Goal: Information Seeking & Learning: Learn about a topic

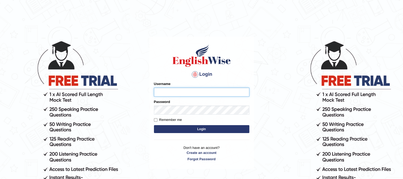
type input "PunamRijal"
click at [207, 127] on button "Login" at bounding box center [201, 129] width 95 height 8
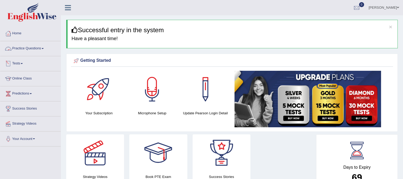
click at [30, 51] on link "Practice Questions" at bounding box center [30, 47] width 60 height 13
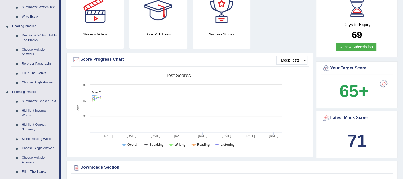
scroll to position [141, 0]
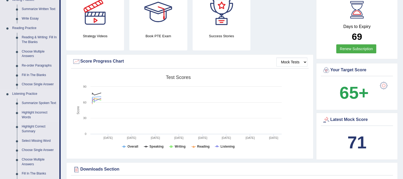
click at [37, 115] on link "Highlight Incorrect Words" at bounding box center [39, 115] width 40 height 14
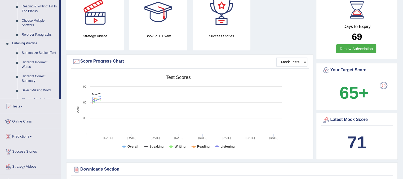
scroll to position [60, 0]
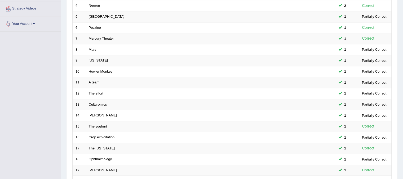
scroll to position [169, 0]
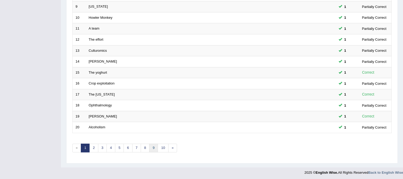
click at [153, 147] on link "9" at bounding box center [153, 148] width 9 height 9
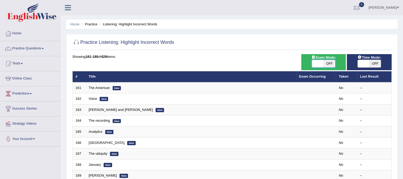
click at [314, 66] on span at bounding box center [317, 63] width 12 height 7
checkbox input "true"
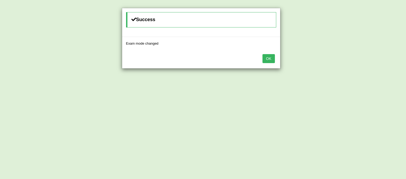
click at [274, 58] on button "OK" at bounding box center [269, 58] width 12 height 9
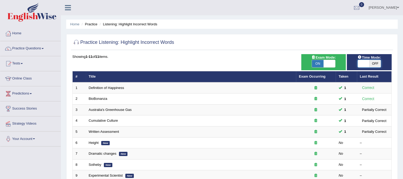
click at [362, 61] on span at bounding box center [363, 63] width 12 height 7
checkbox input "true"
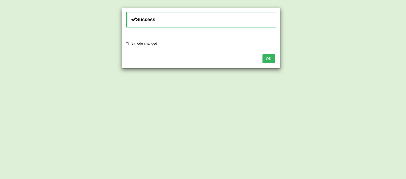
click at [274, 60] on button "OK" at bounding box center [269, 58] width 12 height 9
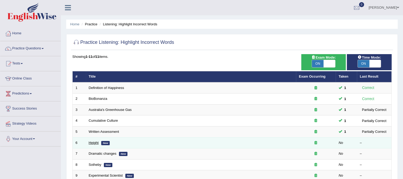
click at [92, 142] on link "Height" at bounding box center [94, 143] width 10 height 4
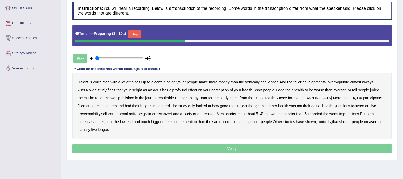
scroll to position [79, 0]
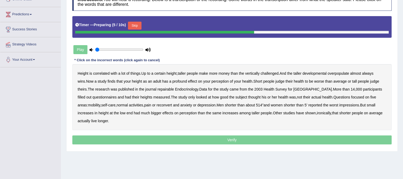
click at [138, 26] on button "Skip" at bounding box center [134, 26] width 13 height 8
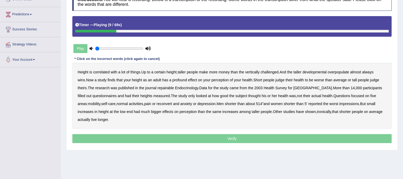
click at [313, 72] on b "developmental" at bounding box center [314, 72] width 24 height 4
click at [343, 70] on b "overpopulate" at bounding box center [337, 72] width 21 height 4
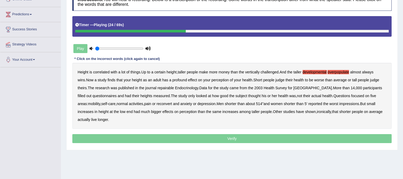
click at [162, 88] on b "repairable" at bounding box center [165, 88] width 16 height 4
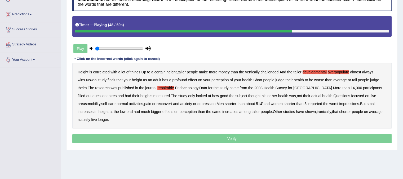
click at [160, 102] on b "reconvert" at bounding box center [163, 104] width 15 height 4
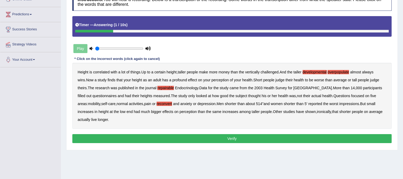
click at [177, 141] on button "Verify" at bounding box center [231, 138] width 319 height 9
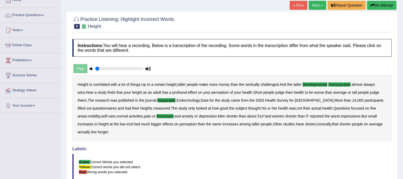
scroll to position [28, 0]
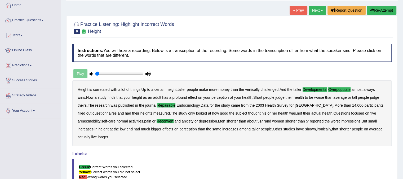
click at [317, 10] on link "Next »" at bounding box center [316, 10] width 17 height 9
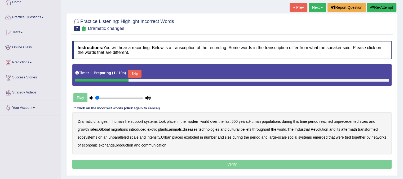
scroll to position [32, 0]
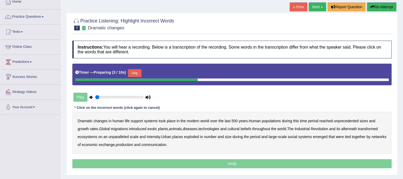
click at [134, 74] on button "Skip" at bounding box center [134, 73] width 13 height 8
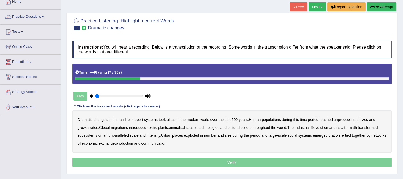
click at [278, 120] on b "populations" at bounding box center [270, 120] width 19 height 4
click at [193, 127] on b "diseases" at bounding box center [190, 128] width 15 height 4
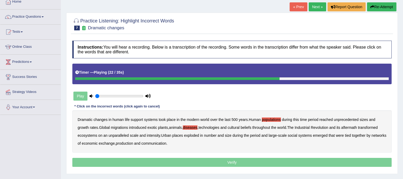
click at [93, 134] on b "ecosystems" at bounding box center [88, 136] width 20 height 4
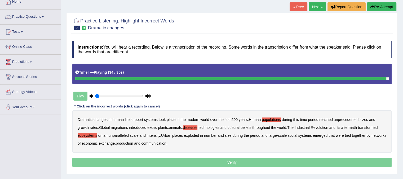
click at [133, 142] on b "production" at bounding box center [124, 144] width 17 height 4
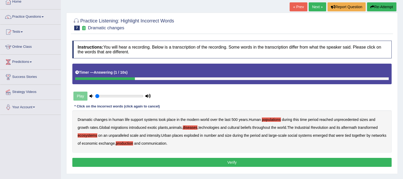
click at [202, 164] on button "Verify" at bounding box center [231, 162] width 319 height 9
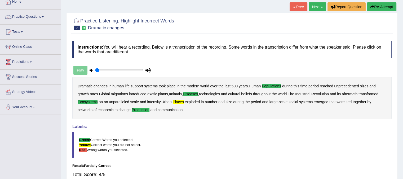
click at [311, 6] on link "Next »" at bounding box center [316, 6] width 17 height 9
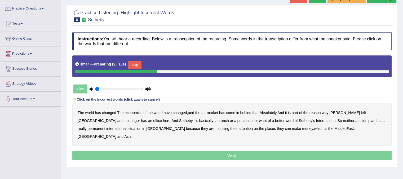
scroll to position [42, 0]
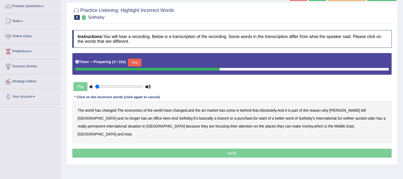
click at [137, 62] on button "Skip" at bounding box center [134, 63] width 13 height 8
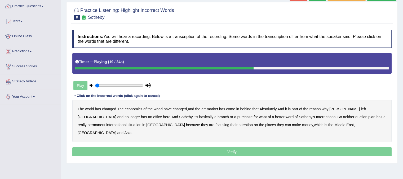
click at [237, 117] on b "purchase" at bounding box center [244, 117] width 15 height 4
click at [368, 118] on b "plan" at bounding box center [371, 117] width 7 height 4
click at [127, 125] on b "situation" at bounding box center [134, 125] width 14 height 4
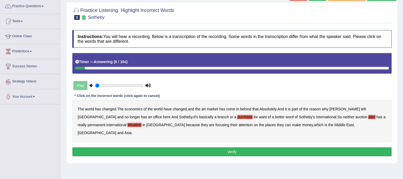
click at [264, 148] on button "Verify" at bounding box center [231, 152] width 319 height 9
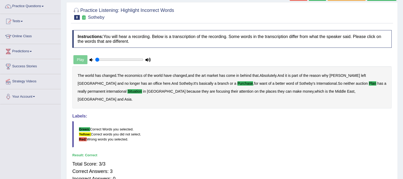
scroll to position [0, 0]
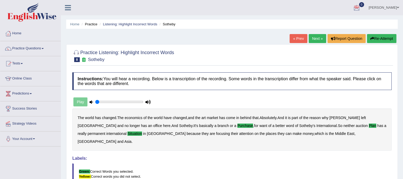
click at [315, 39] on link "Next »" at bounding box center [316, 38] width 17 height 9
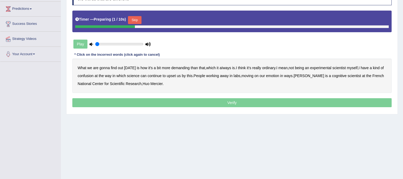
scroll to position [98, 0]
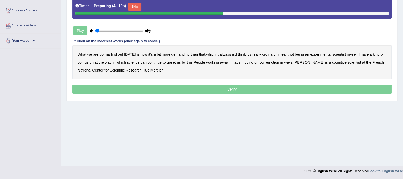
click at [135, 4] on button "Skip" at bounding box center [134, 7] width 13 height 8
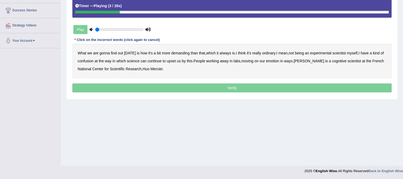
click at [180, 52] on b "demanding" at bounding box center [180, 53] width 18 height 4
click at [264, 52] on b "ordinary" at bounding box center [268, 53] width 13 height 4
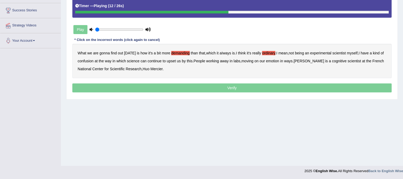
click at [92, 62] on b "confusion" at bounding box center [86, 61] width 16 height 4
click at [174, 60] on b "upset" at bounding box center [170, 61] width 9 height 4
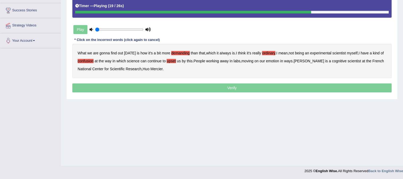
click at [278, 60] on b "emotion" at bounding box center [272, 61] width 13 height 4
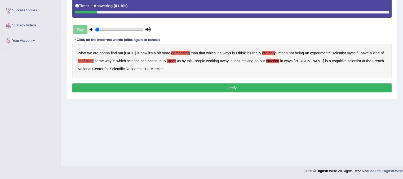
click at [171, 92] on p "Verify" at bounding box center [231, 88] width 319 height 9
click at [170, 90] on button "Verify" at bounding box center [231, 88] width 319 height 9
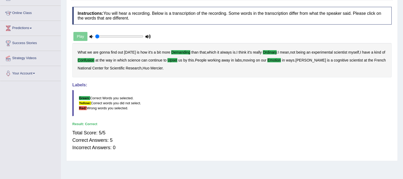
scroll to position [56, 0]
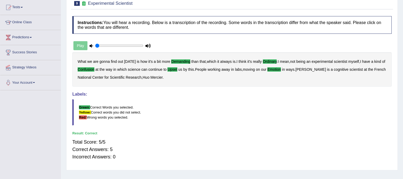
drag, startPoint x: 400, startPoint y: 61, endPoint x: 390, endPoint y: 8, distance: 53.9
click at [390, 8] on div "Home Practice Listening: Highlight Incorrect Words Experimental Scientist « Pre…" at bounding box center [232, 76] width 342 height 265
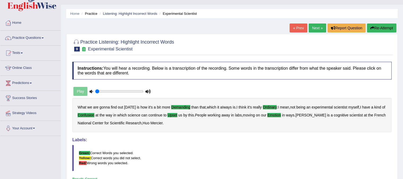
scroll to position [0, 0]
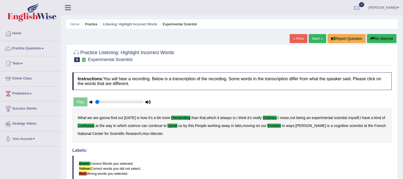
click at [321, 39] on link "Next »" at bounding box center [316, 38] width 17 height 9
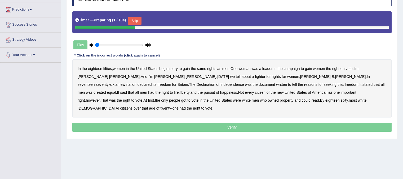
scroll to position [85, 0]
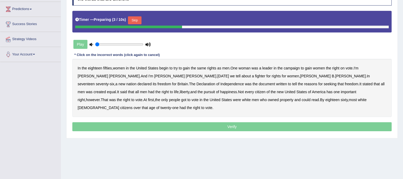
click at [136, 17] on button "Skip" at bounding box center [134, 20] width 13 height 8
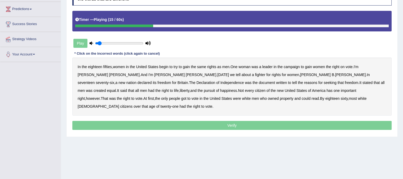
click at [100, 42] on input "range" at bounding box center [119, 43] width 48 height 4
click at [140, 44] on input "range" at bounding box center [119, 43] width 48 height 4
type input "0.8"
click at [131, 41] on input "range" at bounding box center [119, 43] width 48 height 4
click at [92, 25] on div at bounding box center [126, 26] width 102 height 3
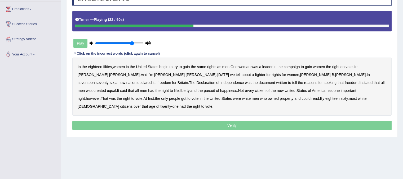
drag, startPoint x: 402, startPoint y: 96, endPoint x: 401, endPoint y: 58, distance: 37.1
click at [401, 58] on div "Home Practice Listening: Highlight Incorrect Words The Declaration « Prev Next …" at bounding box center [232, 47] width 342 height 265
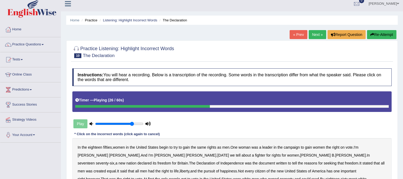
scroll to position [1, 0]
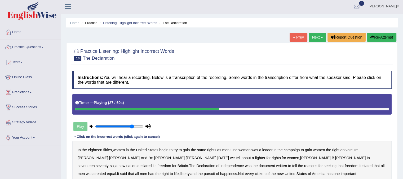
click at [380, 39] on button "Re-Attempt" at bounding box center [381, 37] width 29 height 9
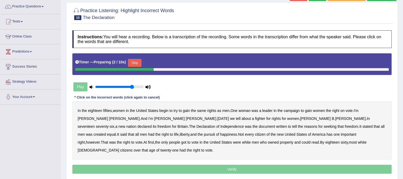
scroll to position [66, 0]
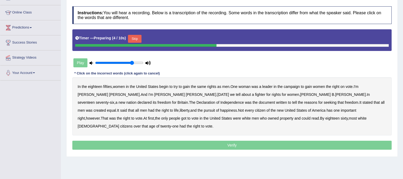
click at [135, 38] on button "Skip" at bounding box center [134, 39] width 13 height 8
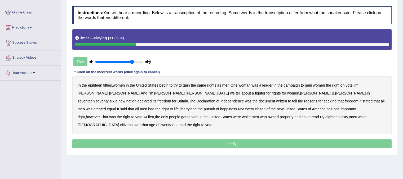
click at [344, 85] on b "on" at bounding box center [342, 85] width 4 height 4
click at [176, 99] on b "for" at bounding box center [174, 101] width 4 height 4
click at [292, 101] on b "tell" at bounding box center [294, 101] width 5 height 4
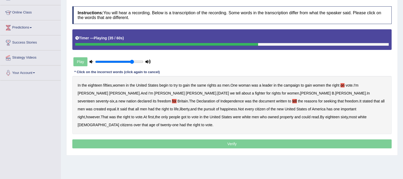
click at [92, 107] on b "was" at bounding box center [89, 109] width 7 height 4
click at [326, 110] on b "has" at bounding box center [329, 109] width 6 height 4
click at [186, 115] on b "got" at bounding box center [183, 117] width 5 height 4
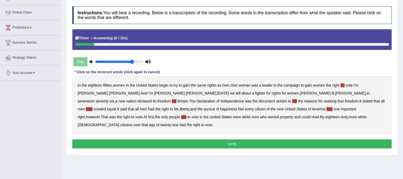
click at [253, 140] on button "Verify" at bounding box center [231, 144] width 319 height 9
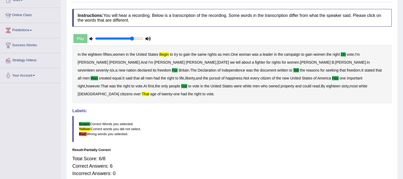
scroll to position [0, 0]
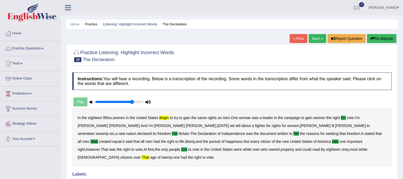
click at [320, 41] on link "Next »" at bounding box center [316, 38] width 17 height 9
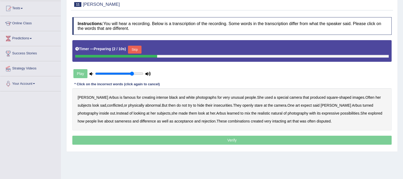
scroll to position [56, 0]
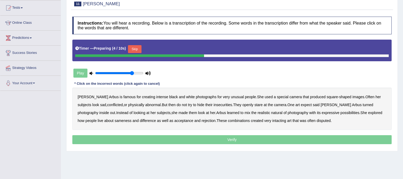
click at [139, 48] on button "Skip" at bounding box center [134, 49] width 13 height 8
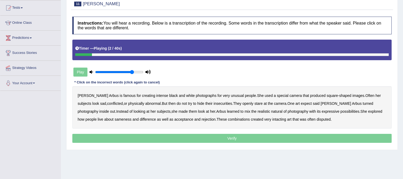
click at [101, 96] on div "Diane Arbus is famous for creating intense black and white photographs for very…" at bounding box center [231, 108] width 319 height 42
click at [123, 96] on b "famous" at bounding box center [129, 96] width 12 height 4
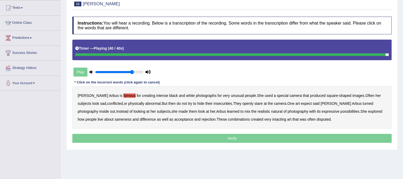
click at [272, 119] on b "intacting" at bounding box center [279, 120] width 14 height 4
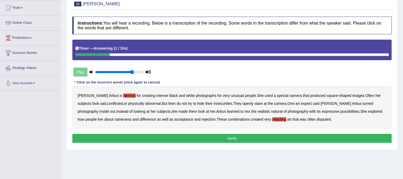
click at [250, 139] on button "Verify" at bounding box center [231, 138] width 319 height 9
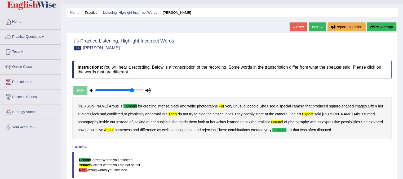
scroll to position [0, 0]
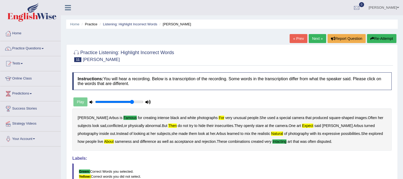
click at [385, 40] on button "Re-Attempt" at bounding box center [381, 38] width 29 height 9
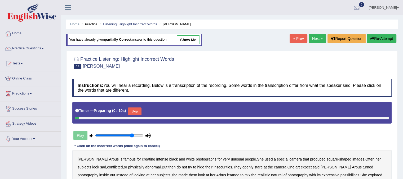
click at [164, 132] on body "Toggle navigation Home Practice Questions Speaking Practice Read Aloud Repeat S…" at bounding box center [201, 89] width 403 height 179
click at [137, 114] on button "Skip" at bounding box center [134, 112] width 13 height 8
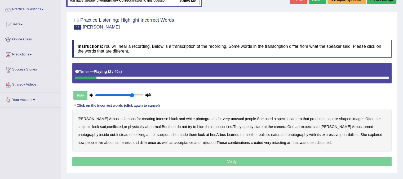
scroll to position [40, 0]
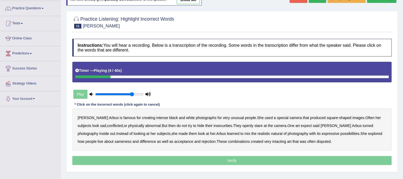
click at [123, 117] on b "famous" at bounding box center [129, 118] width 12 height 4
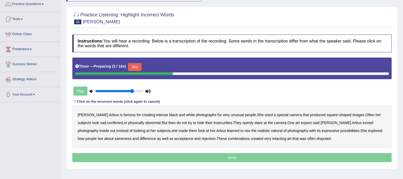
click at [137, 64] on button "Skip" at bounding box center [134, 67] width 13 height 8
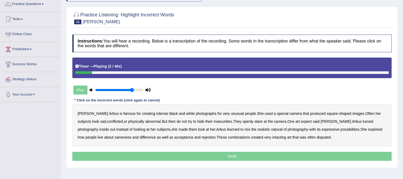
click at [123, 113] on b "famous" at bounding box center [129, 114] width 12 height 4
click at [217, 113] on b "for" at bounding box center [219, 114] width 4 height 4
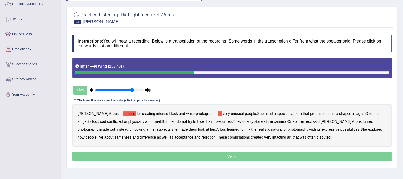
click at [168, 121] on b "then" at bounding box center [171, 122] width 7 height 4
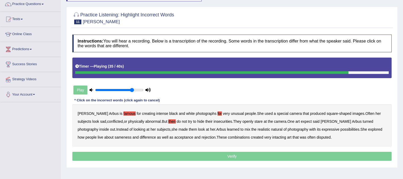
click at [113, 135] on b "about" at bounding box center [108, 137] width 9 height 4
click at [272, 137] on b "intacting" at bounding box center [279, 137] width 14 height 4
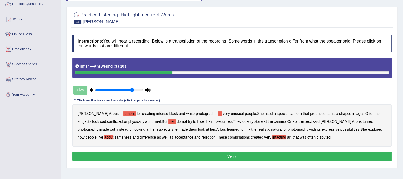
click at [233, 156] on button "Verify" at bounding box center [231, 156] width 319 height 9
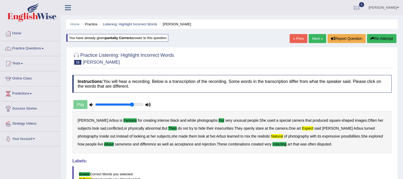
click at [315, 41] on link "Next »" at bounding box center [316, 38] width 17 height 9
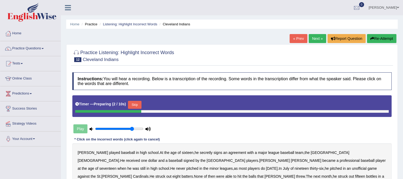
drag, startPoint x: 376, startPoint y: 71, endPoint x: 377, endPoint y: 111, distance: 39.4
click at [377, 111] on div "Instructions: You will hear a recording. Below is a transcription of the record…" at bounding box center [232, 149] width 322 height 159
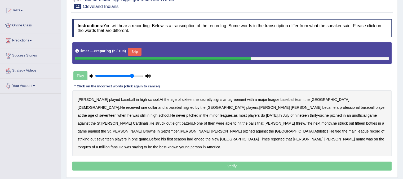
scroll to position [59, 0]
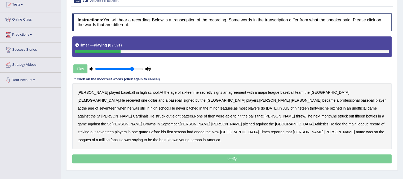
click at [258, 92] on b "major" at bounding box center [262, 93] width 9 height 4
click at [126, 106] on b "when" at bounding box center [121, 108] width 9 height 4
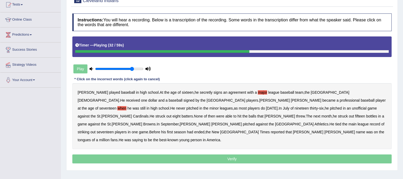
click at [215, 114] on b "then" at bounding box center [211, 116] width 7 height 4
click at [366, 115] on b "bottles" at bounding box center [371, 116] width 11 height 4
drag, startPoint x: 157, startPoint y: 115, endPoint x: 234, endPoint y: 117, distance: 76.2
click at [234, 117] on div "Bob played baseball in high school . At the age of sixteen , he secretly signs …" at bounding box center [231, 116] width 319 height 66
click at [356, 122] on b "main" at bounding box center [352, 124] width 8 height 4
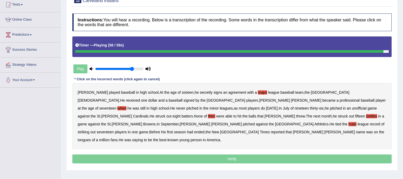
click at [132, 138] on b "saying" at bounding box center [137, 140] width 11 height 4
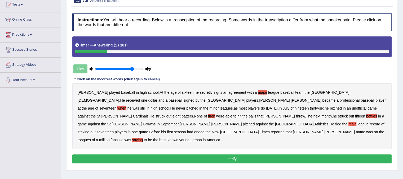
click at [147, 155] on button "Verify" at bounding box center [231, 159] width 319 height 9
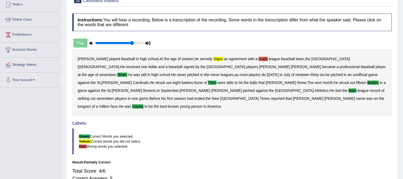
drag, startPoint x: 364, startPoint y: 117, endPoint x: 359, endPoint y: 140, distance: 23.8
click at [359, 140] on div "Labels: Green: Correct Words you selected. Yellow: Correct words you did not se…" at bounding box center [231, 138] width 319 height 34
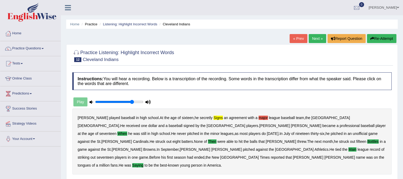
scroll to position [0, 0]
click at [319, 39] on link "Next »" at bounding box center [316, 38] width 17 height 9
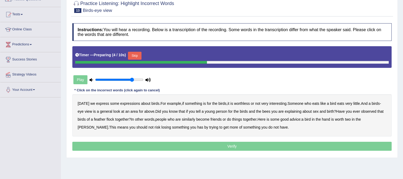
scroll to position [50, 0]
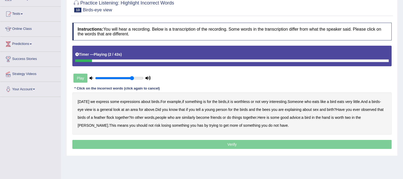
click at [104, 100] on b "express" at bounding box center [102, 102] width 13 height 4
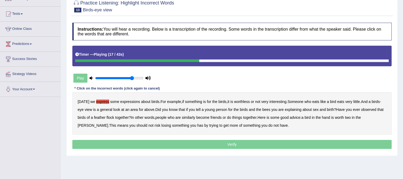
click at [139, 109] on b "for" at bounding box center [141, 110] width 4 height 4
click at [232, 108] on b "for" at bounding box center [230, 110] width 4 height 4
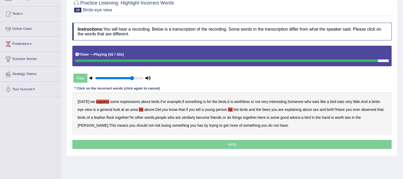
click at [197, 124] on b "has" at bounding box center [200, 126] width 6 height 4
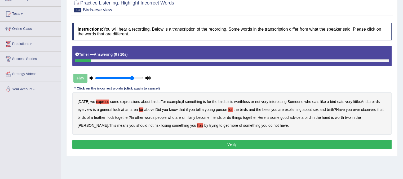
click at [230, 143] on button "Verify" at bounding box center [231, 144] width 319 height 9
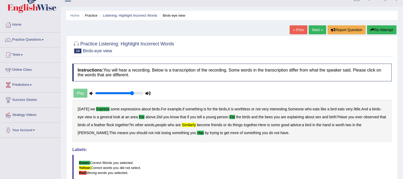
scroll to position [6, 0]
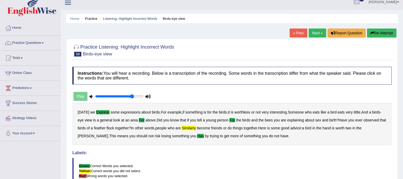
click at [309, 37] on link "Next »" at bounding box center [316, 33] width 17 height 9
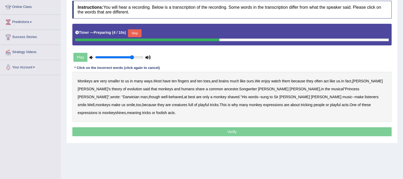
scroll to position [78, 0]
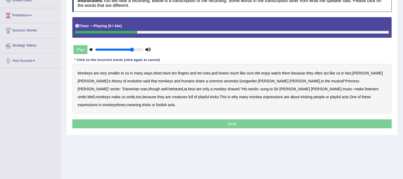
click at [281, 73] on b "watch" at bounding box center [276, 73] width 10 height 4
click at [143, 80] on b "said" at bounding box center [146, 81] width 7 height 4
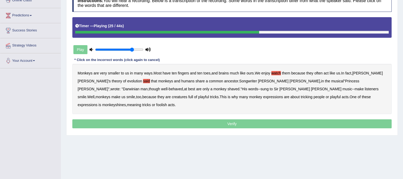
click at [196, 88] on b "are" at bounding box center [198, 89] width 5 height 4
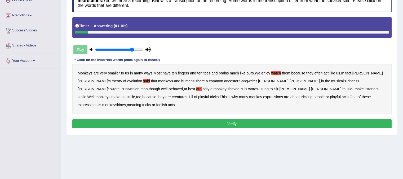
click at [260, 120] on button "Verify" at bounding box center [231, 124] width 319 height 9
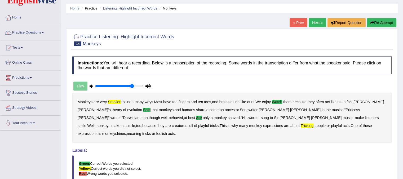
scroll to position [16, 0]
click at [378, 22] on button "Re-Attempt" at bounding box center [381, 22] width 29 height 9
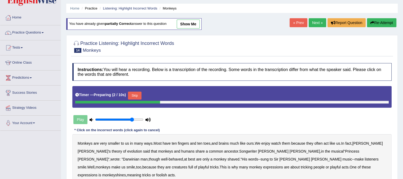
drag, startPoint x: 395, startPoint y: 108, endPoint x: 398, endPoint y: 149, distance: 41.4
click at [398, 149] on div "Home Practice Listening: Highlight Incorrect Words Monkeys You have already giv…" at bounding box center [232, 116] width 342 height 265
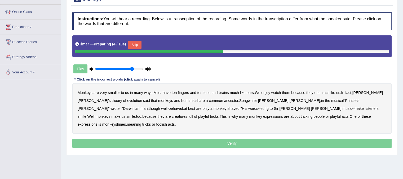
scroll to position [68, 0]
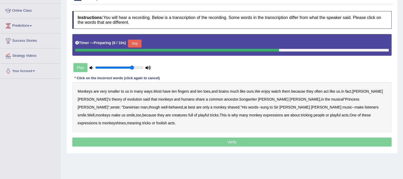
click at [141, 40] on button "Skip" at bounding box center [134, 44] width 13 height 8
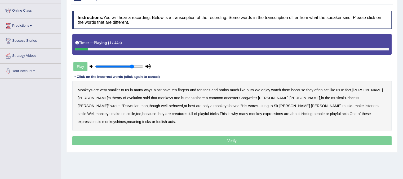
click at [115, 90] on b "smaller" at bounding box center [114, 90] width 12 height 4
click at [270, 88] on b "enjoy" at bounding box center [265, 90] width 9 height 4
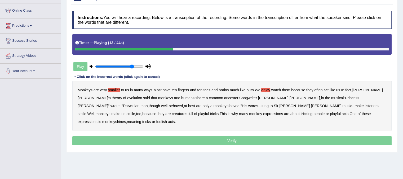
click at [143, 98] on b "said" at bounding box center [146, 98] width 7 height 4
click at [196, 107] on b "are" at bounding box center [198, 106] width 5 height 4
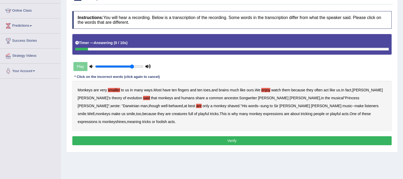
click at [265, 137] on button "Verify" at bounding box center [231, 141] width 319 height 9
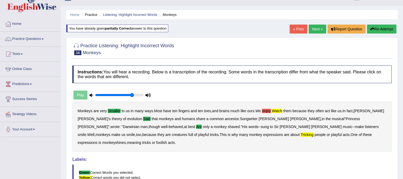
scroll to position [7, 0]
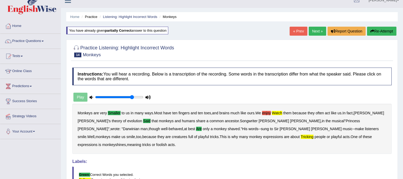
click at [383, 30] on button "Re-Attempt" at bounding box center [381, 31] width 29 height 9
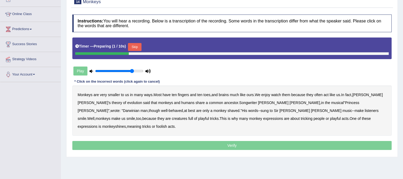
scroll to position [73, 0]
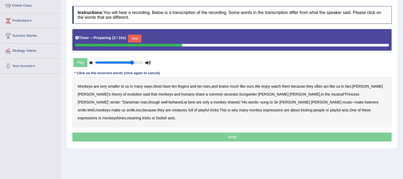
click at [140, 36] on button "Skip" at bounding box center [134, 39] width 13 height 8
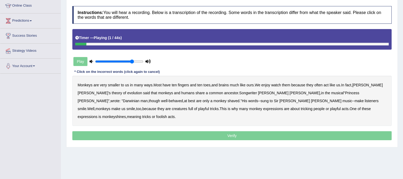
click at [113, 83] on b "smaller" at bounding box center [114, 85] width 12 height 4
click at [277, 85] on b "watch" at bounding box center [276, 85] width 10 height 4
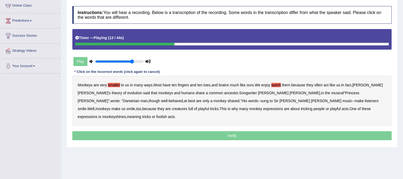
click at [143, 92] on b "said" at bounding box center [146, 93] width 7 height 4
click at [196, 101] on b "are" at bounding box center [198, 101] width 5 height 4
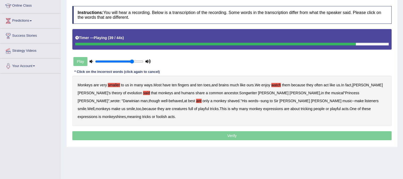
click at [300, 108] on b "tricking" at bounding box center [306, 109] width 12 height 4
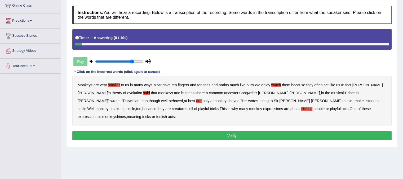
click at [242, 132] on button "Verify" at bounding box center [231, 136] width 319 height 9
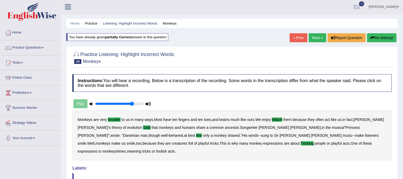
scroll to position [0, 0]
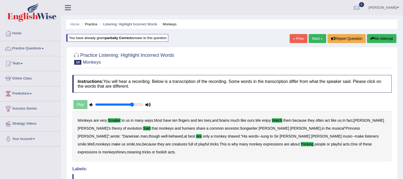
click at [315, 40] on link "Next »" at bounding box center [316, 38] width 17 height 9
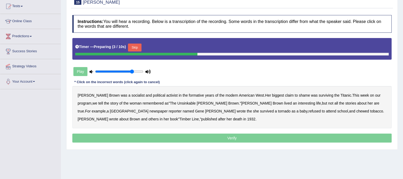
scroll to position [58, 0]
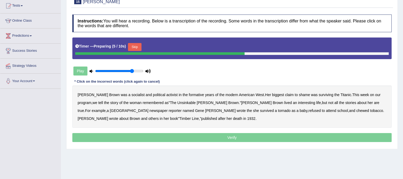
click at [134, 48] on button "Skip" at bounding box center [134, 47] width 13 height 8
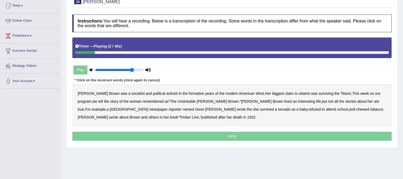
click at [131, 93] on b "socialist" at bounding box center [137, 94] width 13 height 4
click at [299, 92] on b "shame" at bounding box center [304, 94] width 11 height 4
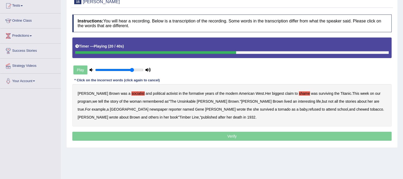
click at [292, 100] on b "an" at bounding box center [294, 102] width 4 height 4
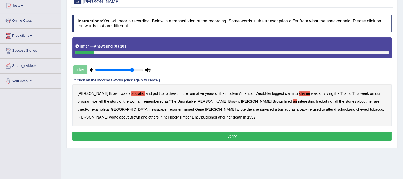
click at [197, 136] on button "Verify" at bounding box center [231, 136] width 319 height 9
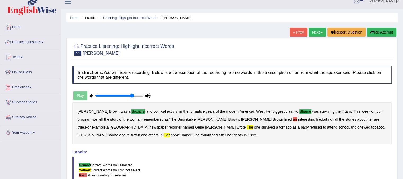
scroll to position [5, 0]
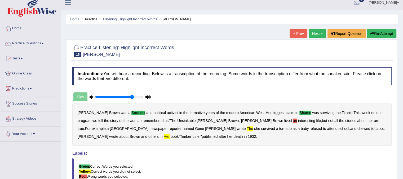
click at [378, 35] on button "Re-Attempt" at bounding box center [381, 33] width 29 height 9
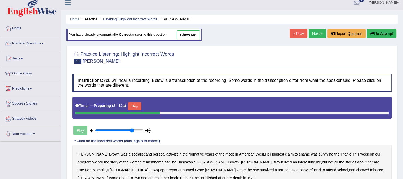
scroll to position [32, 0]
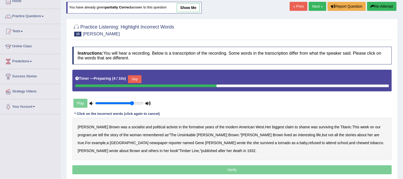
click at [137, 76] on button "Skip" at bounding box center [134, 79] width 13 height 8
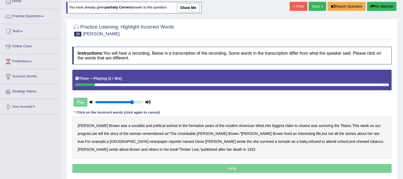
click at [131, 125] on b "socialist" at bounding box center [137, 126] width 13 height 4
click at [299, 127] on b "shame" at bounding box center [304, 126] width 11 height 4
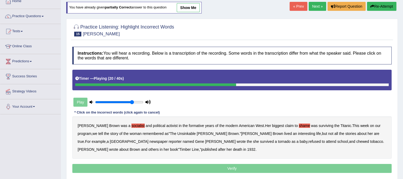
click at [292, 134] on b "an" at bounding box center [294, 134] width 4 height 4
click at [246, 140] on b "the" at bounding box center [248, 142] width 5 height 4
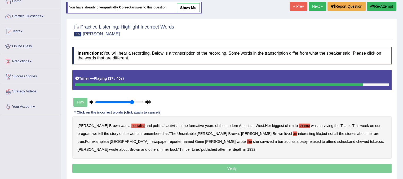
click at [169, 148] on b "her" at bounding box center [166, 150] width 5 height 4
click at [159, 170] on p "Verify" at bounding box center [231, 168] width 319 height 9
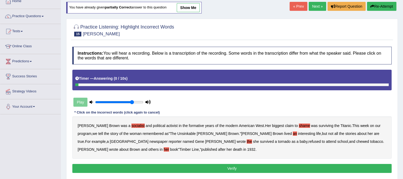
click at [159, 170] on button "Verify" at bounding box center [231, 168] width 319 height 9
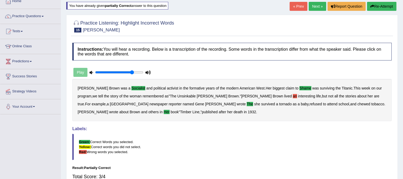
click at [317, 8] on link "Next »" at bounding box center [316, 6] width 17 height 9
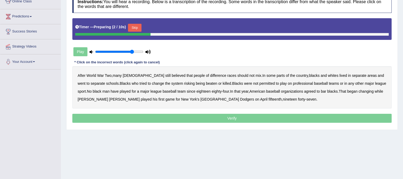
scroll to position [85, 0]
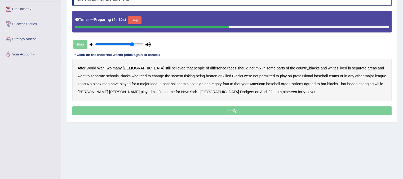
click at [134, 19] on button "Skip" at bounding box center [134, 20] width 13 height 8
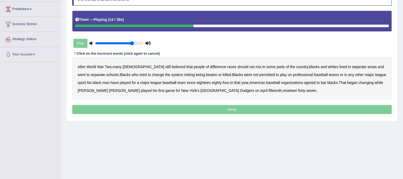
click at [184, 73] on b "risking" at bounding box center [189, 75] width 11 height 4
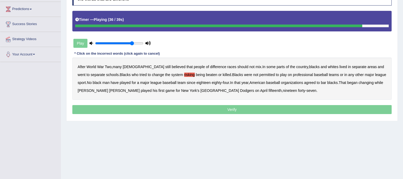
click at [374, 83] on b "while" at bounding box center [378, 83] width 8 height 4
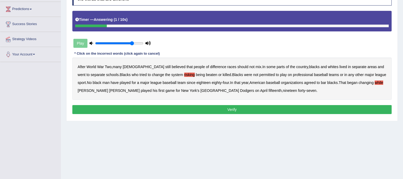
click at [238, 112] on button "Verify" at bounding box center [231, 109] width 319 height 9
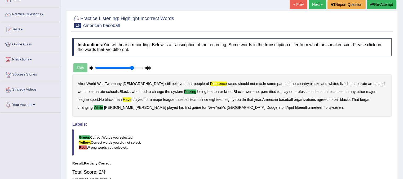
scroll to position [34, 0]
click at [383, 4] on button "Re-Attempt" at bounding box center [381, 4] width 29 height 9
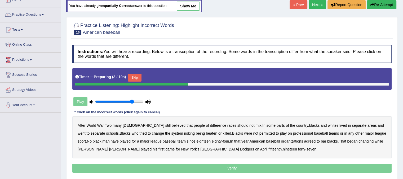
drag, startPoint x: 140, startPoint y: 77, endPoint x: 135, endPoint y: 77, distance: 4.2
click at [135, 77] on button "Skip" at bounding box center [134, 78] width 13 height 8
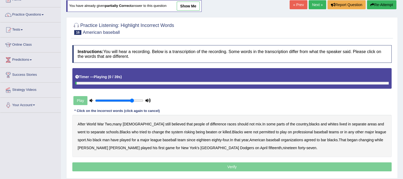
click at [135, 77] on div "Timer — Playing ( 0 / 39s )" at bounding box center [231, 77] width 313 height 9
click at [184, 133] on b "risking" at bounding box center [189, 132] width 11 height 4
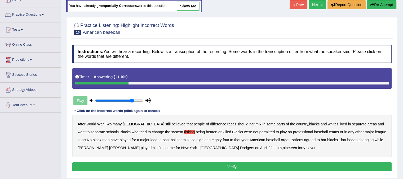
click at [224, 164] on button "Verify" at bounding box center [231, 167] width 319 height 9
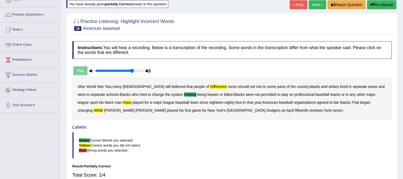
click at [380, 2] on button "Re-Attempt" at bounding box center [381, 4] width 29 height 9
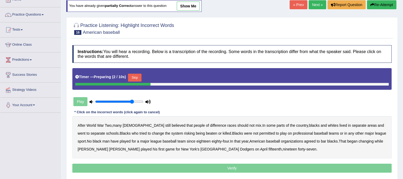
click at [141, 78] on button "Skip" at bounding box center [134, 78] width 13 height 8
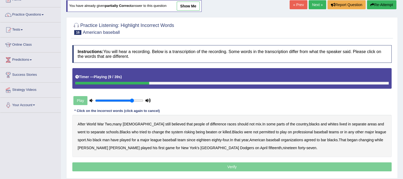
click at [374, 4] on button "Re-Attempt" at bounding box center [381, 4] width 29 height 9
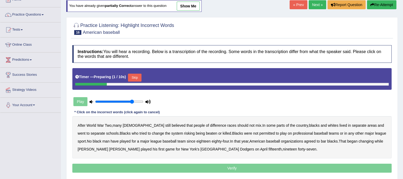
click at [312, 6] on link "Next »" at bounding box center [316, 4] width 17 height 9
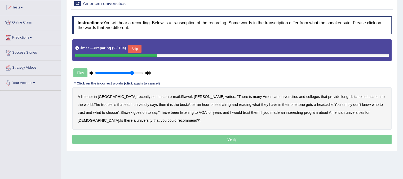
scroll to position [65, 0]
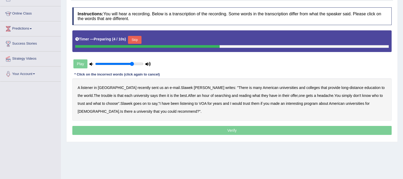
click at [141, 39] on button "Skip" at bounding box center [134, 40] width 13 height 8
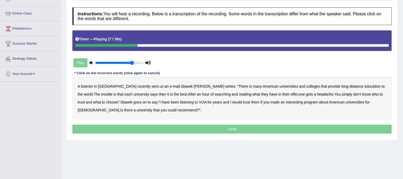
click at [207, 86] on div "A listener in Poland recently sent us an e - mail . Slawek Loboda writes : " Th…" at bounding box center [231, 98] width 319 height 42
click at [249, 85] on b "is" at bounding box center [250, 86] width 3 height 4
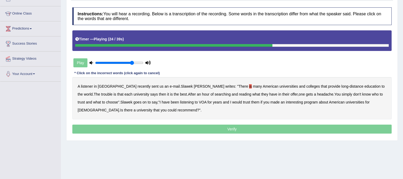
click at [371, 94] on b "who" at bounding box center [374, 94] width 7 height 4
click at [251, 101] on b "them" at bounding box center [255, 102] width 8 height 4
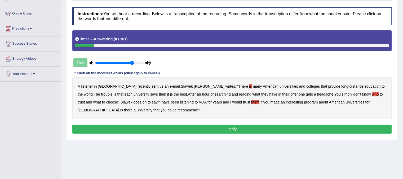
click at [158, 127] on button "Verify" at bounding box center [231, 129] width 319 height 9
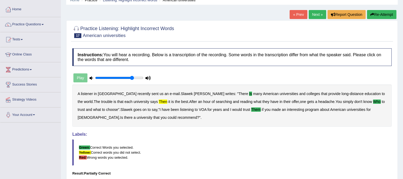
scroll to position [0, 0]
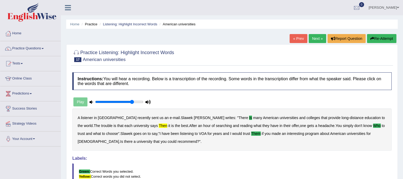
click at [317, 42] on link "Next »" at bounding box center [316, 38] width 17 height 9
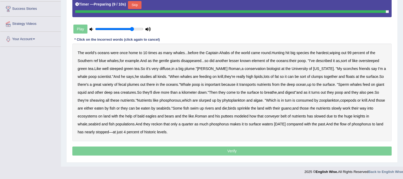
scroll to position [99, 0]
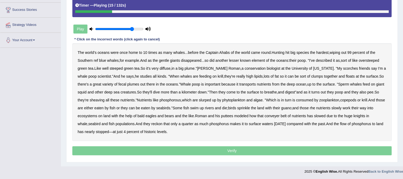
click at [98, 60] on div "The world’s oceans were once home to 10 times as many whales ... before the Cap…" at bounding box center [231, 92] width 319 height 98
click at [96, 60] on b "ref" at bounding box center [96, 60] width 4 height 4
click at [245, 61] on b "known" at bounding box center [245, 60] width 11 height 4
click at [250, 58] on b "known" at bounding box center [245, 60] width 11 height 4
click at [343, 66] on b "scorches" at bounding box center [350, 68] width 15 height 4
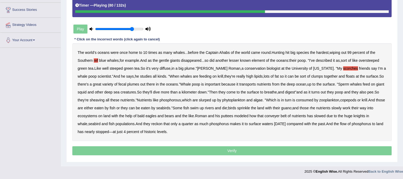
click at [89, 100] on b "sheaving" at bounding box center [96, 100] width 15 height 4
click at [311, 108] on b "rhe" at bounding box center [311, 108] width 5 height 4
click at [231, 116] on b "puttees" at bounding box center [227, 116] width 12 height 4
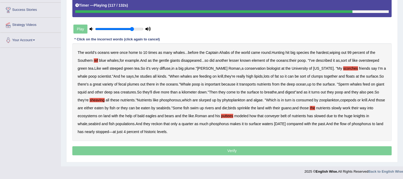
click at [359, 115] on b "knights" at bounding box center [359, 116] width 12 height 4
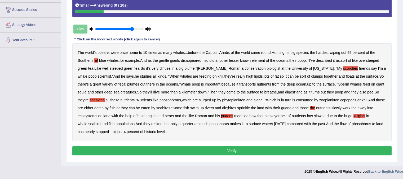
click at [196, 150] on button "Verify" at bounding box center [231, 151] width 319 height 9
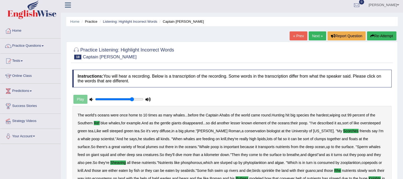
scroll to position [0, 0]
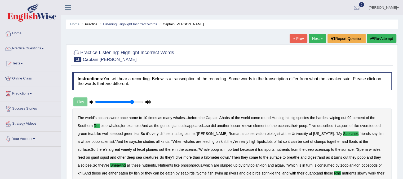
click at [315, 38] on link "Next »" at bounding box center [316, 38] width 17 height 9
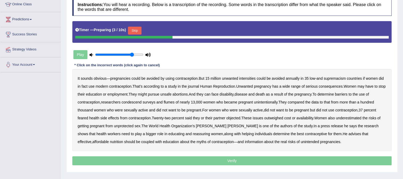
scroll to position [76, 0]
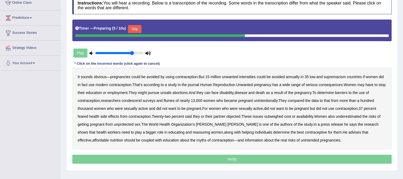
click at [138, 24] on div "Timer — Preparing ( 5 / 10s ) Skip" at bounding box center [231, 29] width 313 height 11
click at [138, 26] on button "Skip" at bounding box center [134, 29] width 13 height 8
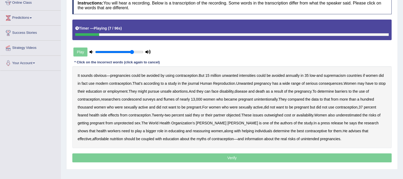
click at [248, 76] on b "intensities" at bounding box center [247, 76] width 16 height 4
click at [338, 75] on b "supremacism" at bounding box center [334, 76] width 22 height 4
click at [139, 93] on div "It sounds obvious — pregnancies could be avoided by using contraception . But 1…" at bounding box center [231, 107] width 319 height 82
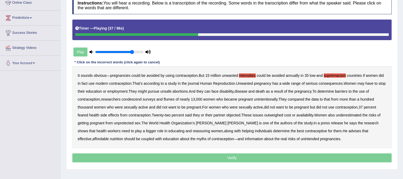
click at [135, 101] on b "condescend" at bounding box center [131, 99] width 20 height 4
click at [171, 98] on b "flumes" at bounding box center [169, 99] width 11 height 4
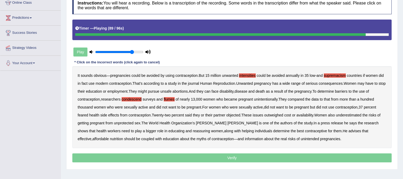
click at [123, 137] on b "nutrition" at bounding box center [116, 139] width 13 height 4
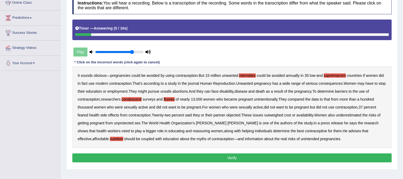
click at [243, 159] on button "Verify" at bounding box center [231, 158] width 319 height 9
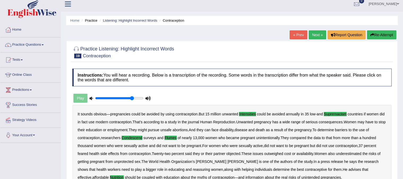
scroll to position [3, 0]
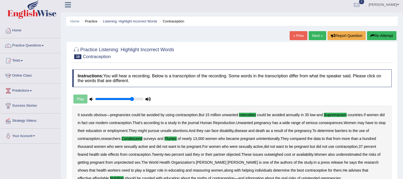
click at [308, 39] on link "Next »" at bounding box center [316, 35] width 17 height 9
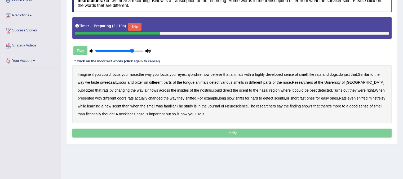
scroll to position [80, 0]
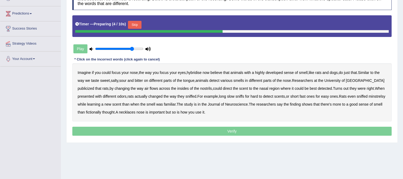
click at [137, 24] on button "Skip" at bounding box center [134, 25] width 13 height 8
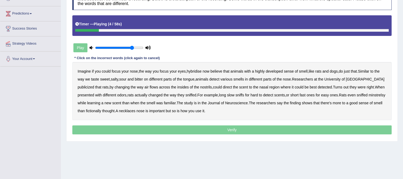
click at [196, 71] on b "hybridise" at bounding box center [194, 71] width 15 height 4
click at [94, 85] on b "publicized" at bounding box center [86, 87] width 16 height 4
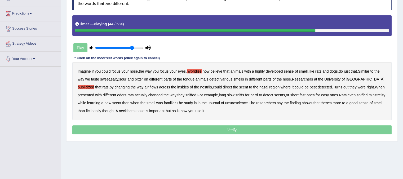
click at [368, 97] on b "minstrelsy" at bounding box center [376, 95] width 17 height 4
click at [101, 112] on b "fictionally" at bounding box center [93, 111] width 15 height 4
click at [135, 111] on b "necklaces" at bounding box center [127, 111] width 16 height 4
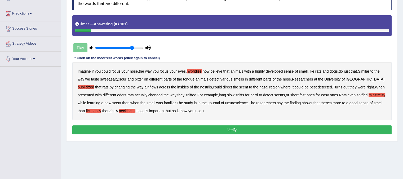
click at [222, 130] on button "Verify" at bounding box center [231, 130] width 319 height 9
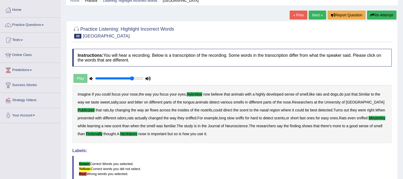
scroll to position [0, 0]
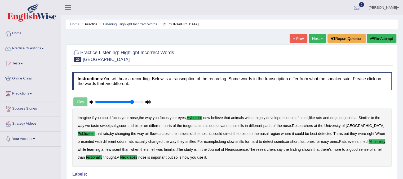
click at [314, 38] on link "Next »" at bounding box center [316, 38] width 17 height 9
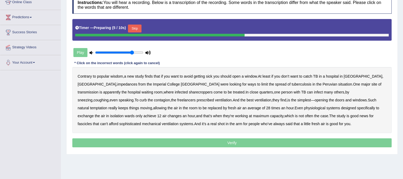
click at [138, 28] on button "Skip" at bounding box center [134, 29] width 13 height 8
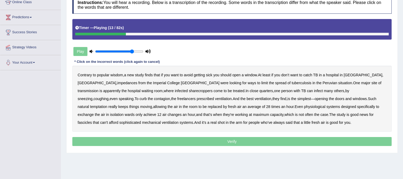
click at [137, 81] on b "impedances" at bounding box center [127, 83] width 20 height 4
click at [175, 89] on b "infected" at bounding box center [181, 91] width 13 height 4
click at [175, 91] on b "infected" at bounding box center [181, 91] width 13 height 4
click at [189, 89] on b "sharecroppers" at bounding box center [201, 91] width 24 height 4
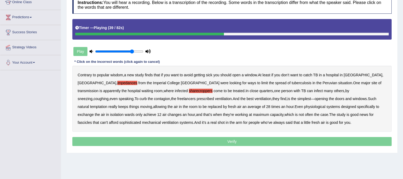
click at [177, 98] on b "freelancers" at bounding box center [186, 99] width 18 height 4
click at [107, 105] on b "temptation" at bounding box center [98, 107] width 17 height 4
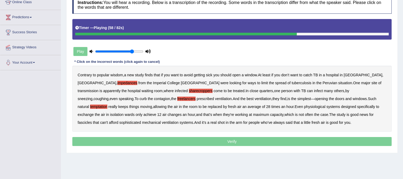
click at [304, 107] on b "physiological" at bounding box center [314, 107] width 21 height 4
click at [92, 121] on b "fascicles" at bounding box center [85, 123] width 14 height 4
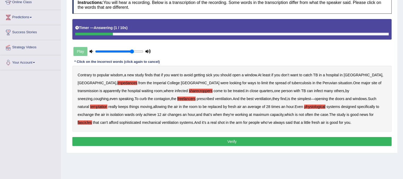
click at [236, 141] on button "Verify" at bounding box center [231, 141] width 319 height 9
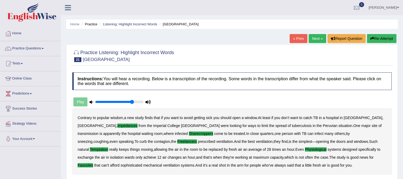
click at [319, 38] on link "Next »" at bounding box center [316, 38] width 17 height 9
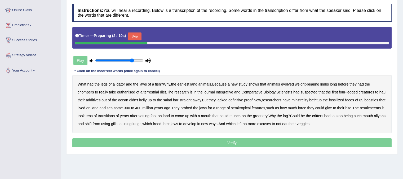
scroll to position [69, 0]
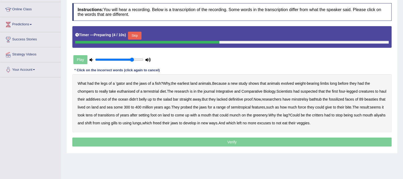
click at [134, 34] on button "Skip" at bounding box center [134, 36] width 13 height 8
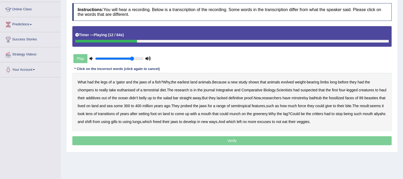
click at [125, 90] on b "euthanised" at bounding box center [126, 90] width 18 height 4
click at [100, 97] on b "additives" at bounding box center [93, 98] width 15 height 4
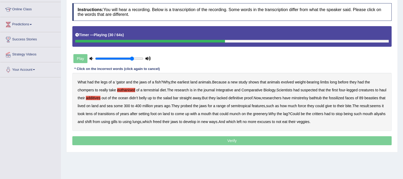
click at [308, 96] on b "minstrelsy" at bounding box center [299, 98] width 17 height 4
click at [321, 99] on b "bathtub" at bounding box center [315, 98] width 12 height 4
click at [250, 106] on b "semitropical" at bounding box center [241, 106] width 20 height 4
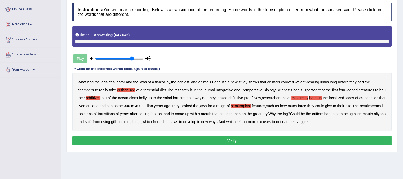
click at [274, 143] on button "Verify" at bounding box center [231, 141] width 319 height 9
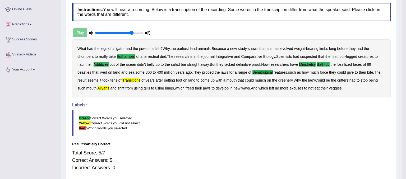
click at [274, 110] on body "Toggle navigation Home Practice Questions Speaking Practice Read Aloud Repeat S…" at bounding box center [203, 20] width 406 height 179
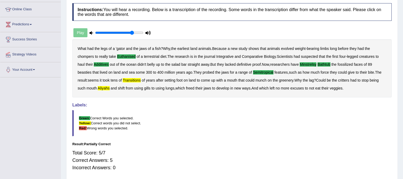
scroll to position [0, 0]
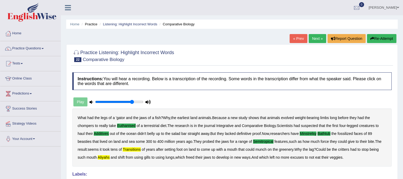
click at [320, 39] on link "Next »" at bounding box center [316, 38] width 17 height 9
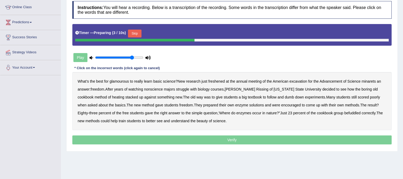
scroll to position [78, 0]
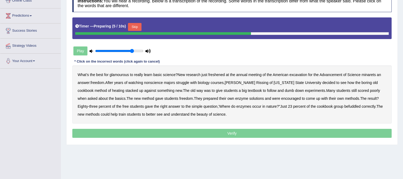
click at [135, 28] on button "Skip" at bounding box center [134, 27] width 13 height 8
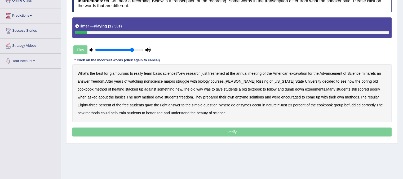
click at [117, 73] on b "glamourous" at bounding box center [118, 73] width 19 height 4
click at [219, 73] on b "freshened" at bounding box center [216, 73] width 16 height 4
click at [295, 73] on b "excavation" at bounding box center [298, 73] width 18 height 4
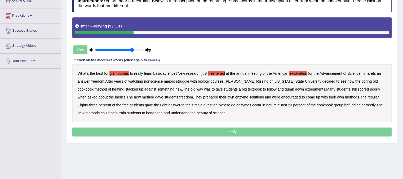
click at [373, 72] on b "minarets" at bounding box center [368, 73] width 14 height 4
drag, startPoint x: 262, startPoint y: 82, endPoint x: 252, endPoint y: 19, distance: 63.2
click at [252, 19] on div "Instructions: You will hear a recording. Below is a transcription of the record…" at bounding box center [232, 66] width 322 height 149
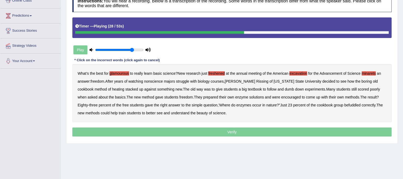
scroll to position [0, 0]
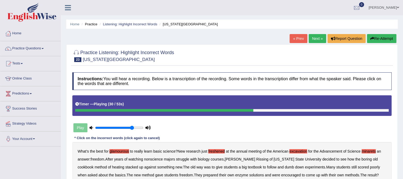
click at [382, 36] on button "Re-Attempt" at bounding box center [381, 38] width 29 height 9
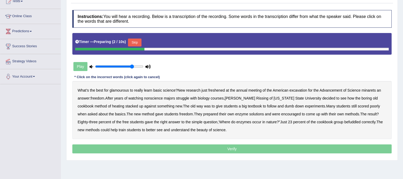
scroll to position [70, 0]
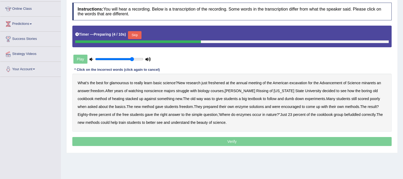
click at [133, 30] on div "Timer — Preparing ( 4 / 10s ) Skip" at bounding box center [231, 35] width 313 height 11
click at [134, 32] on button "Skip" at bounding box center [134, 35] width 13 height 8
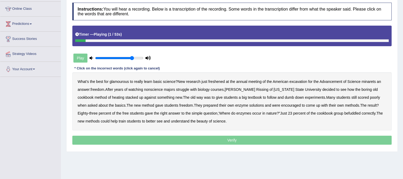
click at [118, 80] on b "glamourous" at bounding box center [118, 82] width 19 height 4
click at [222, 82] on b "freshened" at bounding box center [216, 82] width 16 height 4
click at [301, 80] on b "excavation" at bounding box center [298, 82] width 18 height 4
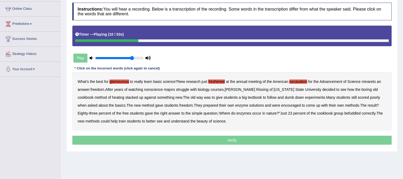
click at [370, 80] on b "minarets" at bounding box center [368, 82] width 14 height 4
click at [273, 90] on b "Ohio" at bounding box center [283, 90] width 21 height 4
click at [112, 97] on b "heating" at bounding box center [118, 98] width 12 height 4
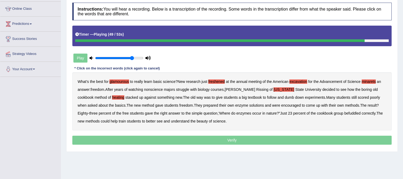
click at [344, 113] on b "befuddled" at bounding box center [352, 113] width 16 height 4
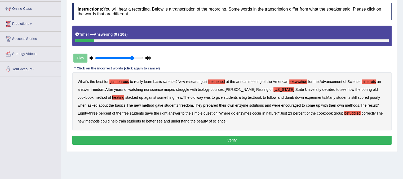
click at [209, 139] on button "Verify" at bounding box center [231, 140] width 319 height 9
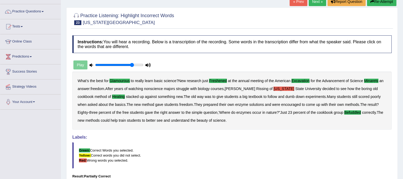
scroll to position [0, 0]
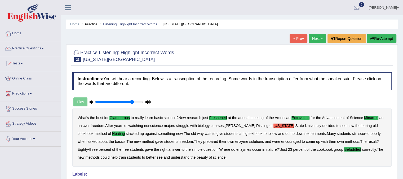
click at [312, 37] on link "Next »" at bounding box center [316, 38] width 17 height 9
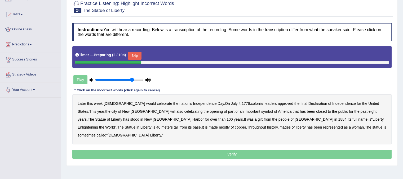
scroll to position [62, 0]
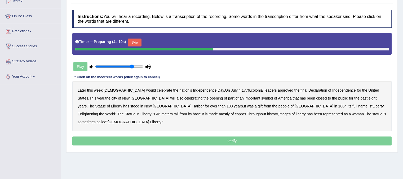
click at [139, 43] on button "Skip" at bounding box center [134, 43] width 13 height 8
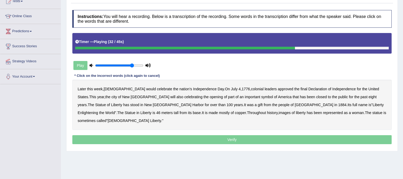
drag, startPoint x: 287, startPoint y: 100, endPoint x: 301, endPoint y: 86, distance: 19.7
click at [301, 86] on div "Later this week , [DEMOGRAPHIC_DATA] would celebrate the nation's [DATE] . On […" at bounding box center [231, 105] width 319 height 50
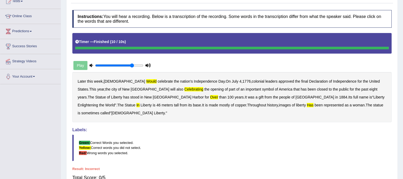
scroll to position [0, 0]
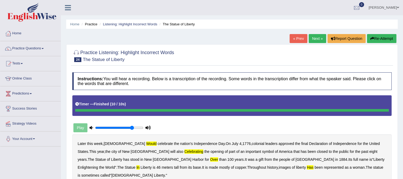
click at [378, 40] on button "Re-Attempt" at bounding box center [381, 38] width 29 height 9
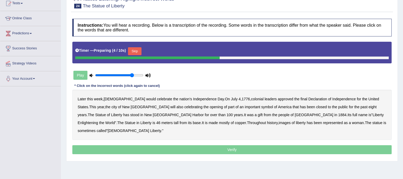
scroll to position [62, 0]
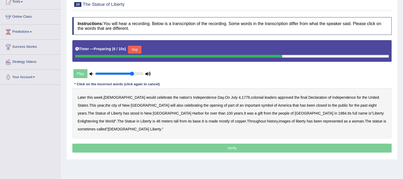
click at [130, 48] on button "Skip" at bounding box center [134, 50] width 13 height 8
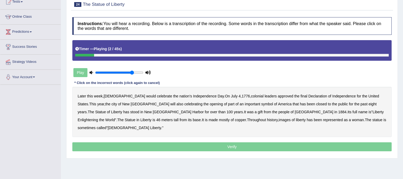
click at [146, 95] on b "would" at bounding box center [151, 96] width 10 height 4
click at [91, 72] on icon at bounding box center [90, 72] width 3 height 3
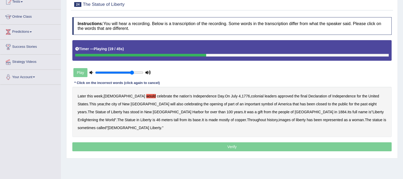
click at [150, 71] on icon at bounding box center [147, 72] width 5 height 3
click at [148, 73] on icon at bounding box center [147, 72] width 5 height 3
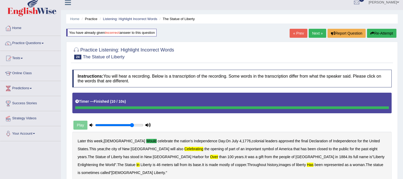
scroll to position [4, 0]
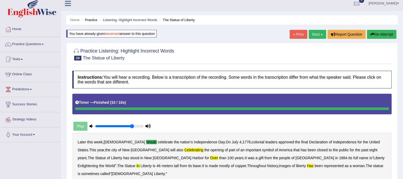
click at [389, 34] on button "Re-Attempt" at bounding box center [381, 34] width 29 height 9
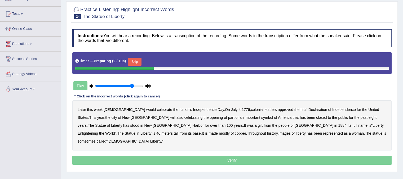
scroll to position [61, 0]
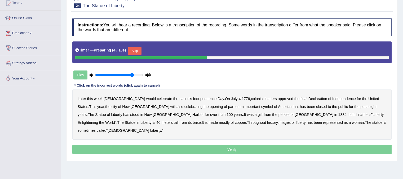
click at [133, 50] on button "Skip" at bounding box center [134, 51] width 13 height 8
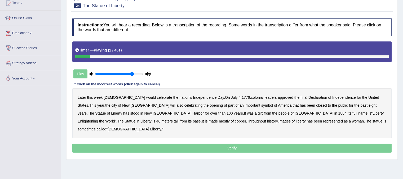
click at [146, 96] on b "would" at bounding box center [151, 98] width 10 height 4
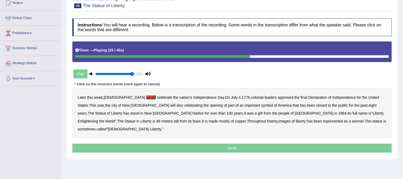
click at [210, 114] on b "over" at bounding box center [213, 113] width 7 height 4
click at [214, 120] on div "Later this week , [DEMOGRAPHIC_DATA] would celebrate the nation's [DATE] . On […" at bounding box center [231, 113] width 319 height 50
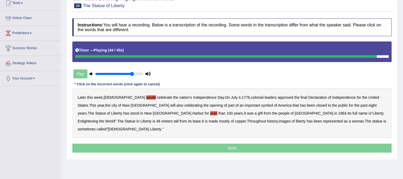
click at [306, 120] on b "has" at bounding box center [309, 121] width 6 height 4
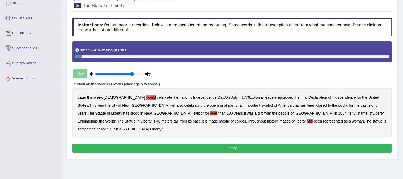
click at [225, 144] on button "Verify" at bounding box center [231, 148] width 319 height 9
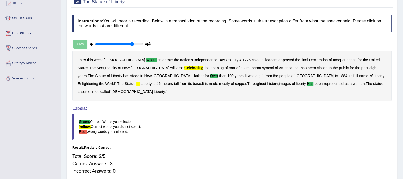
scroll to position [0, 0]
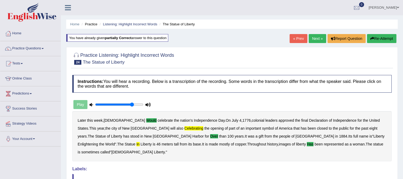
click at [317, 39] on link "Next »" at bounding box center [316, 38] width 17 height 9
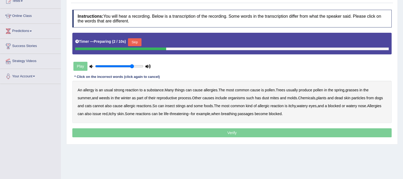
scroll to position [65, 0]
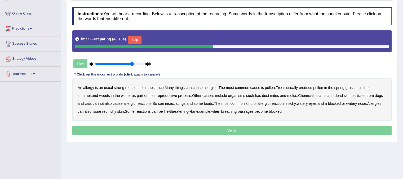
click at [141, 42] on button "Skip" at bounding box center [134, 40] width 13 height 8
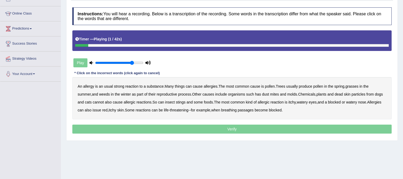
click at [107, 86] on b "usual" at bounding box center [108, 86] width 9 height 4
click at [127, 93] on b "winter" at bounding box center [126, 94] width 10 height 4
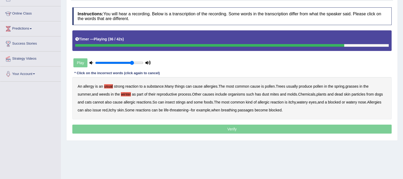
click at [101, 110] on b "issue" at bounding box center [96, 110] width 9 height 4
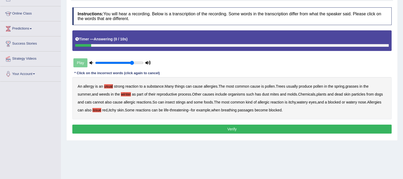
click at [245, 129] on button "Verify" at bounding box center [231, 129] width 319 height 9
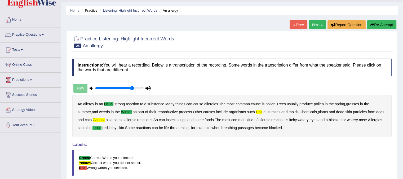
scroll to position [0, 0]
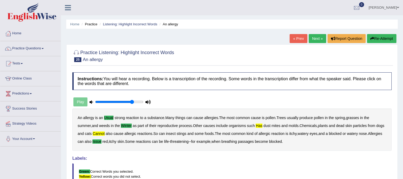
click at [313, 38] on link "Next »" at bounding box center [316, 38] width 17 height 9
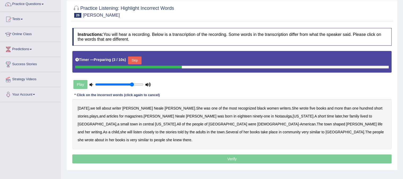
scroll to position [53, 0]
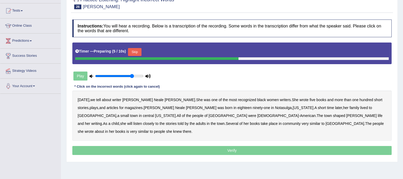
click at [139, 53] on button "Skip" at bounding box center [134, 52] width 13 height 8
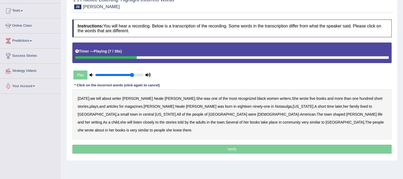
click at [275, 98] on div "[DATE] , we tell about writer [PERSON_NAME] . She was one of the most recognize…" at bounding box center [231, 114] width 319 height 50
click at [309, 98] on b "five" at bounding box center [312, 99] width 6 height 4
click at [360, 106] on b "lived" at bounding box center [364, 107] width 8 height 4
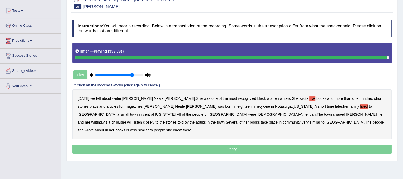
click at [129, 128] on b "is" at bounding box center [127, 130] width 3 height 4
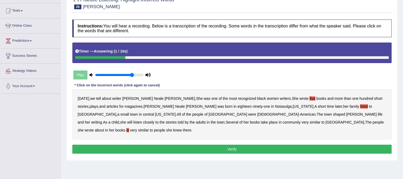
click at [253, 145] on button "Verify" at bounding box center [231, 149] width 319 height 9
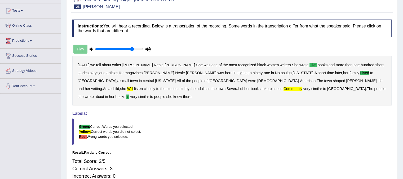
click at [253, 141] on div "Instructions: You will hear a recording. Below is a transcription of the record…" at bounding box center [232, 102] width 322 height 170
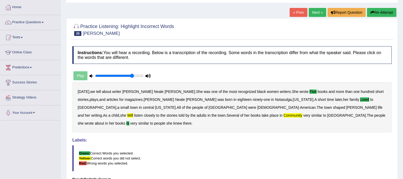
scroll to position [0, 0]
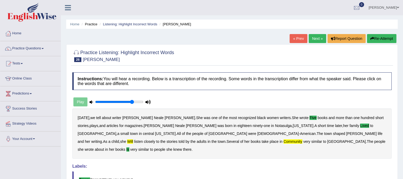
click at [316, 35] on link "Next »" at bounding box center [316, 38] width 17 height 9
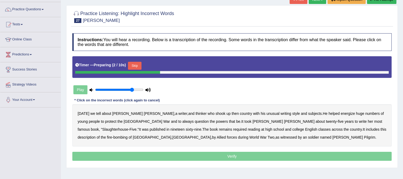
scroll to position [40, 0]
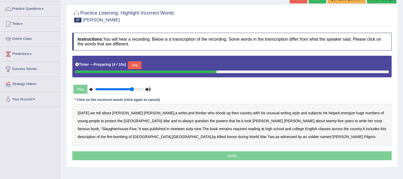
click at [138, 64] on button "Skip" at bounding box center [134, 65] width 13 height 8
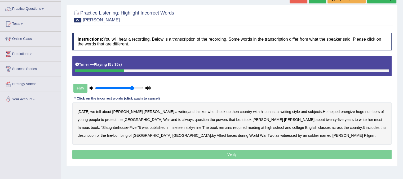
click at [231, 110] on b "then" at bounding box center [234, 112] width 7 height 4
click at [116, 118] on b "protect" at bounding box center [110, 120] width 11 height 4
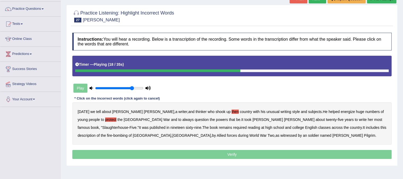
click at [367, 120] on b "her" at bounding box center [369, 120] width 5 height 4
click at [261, 129] on b "at" at bounding box center [262, 128] width 3 height 4
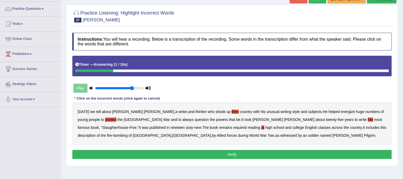
click at [220, 154] on button "Verify" at bounding box center [231, 154] width 319 height 9
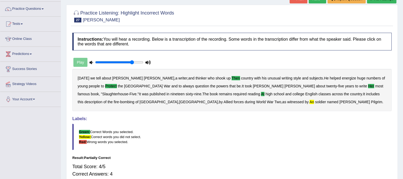
scroll to position [0, 0]
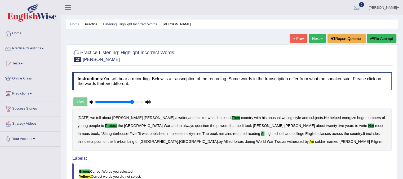
click at [318, 38] on link "Next »" at bounding box center [316, 38] width 17 height 9
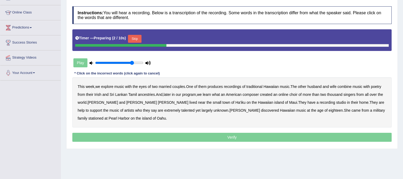
scroll to position [73, 0]
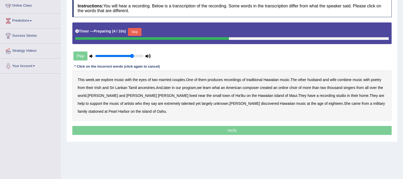
click at [134, 29] on button "Skip" at bounding box center [134, 32] width 13 height 8
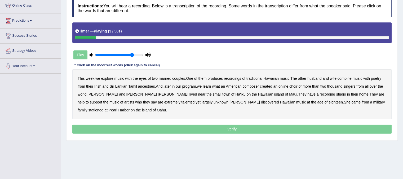
click at [128, 76] on b "with" at bounding box center [128, 78] width 7 height 4
click at [220, 86] on b "what" at bounding box center [216, 86] width 8 height 4
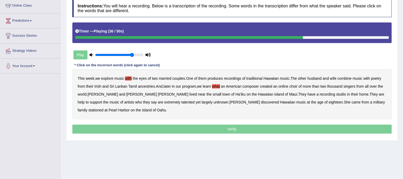
click at [84, 100] on b "help" at bounding box center [81, 102] width 7 height 4
click at [328, 103] on b "eighteen" at bounding box center [335, 102] width 14 height 4
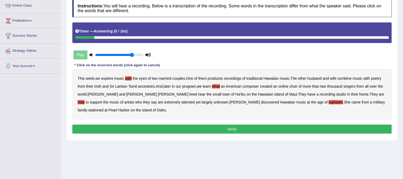
click at [237, 129] on button "Verify" at bounding box center [231, 129] width 319 height 9
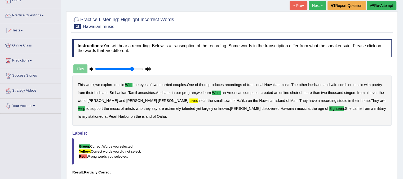
scroll to position [0, 0]
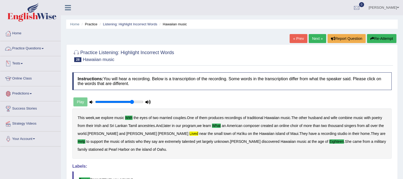
click at [42, 50] on link "Practice Questions" at bounding box center [30, 47] width 60 height 13
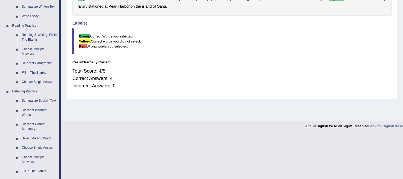
scroll to position [144, 0]
click at [34, 170] on link "Fill In The Blanks" at bounding box center [39, 171] width 40 height 10
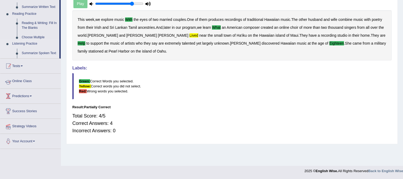
scroll to position [98, 0]
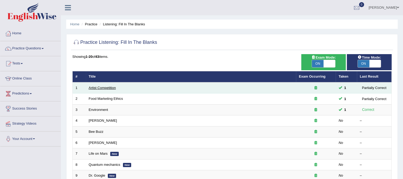
click at [102, 86] on link "Artist Competition" at bounding box center [102, 88] width 27 height 4
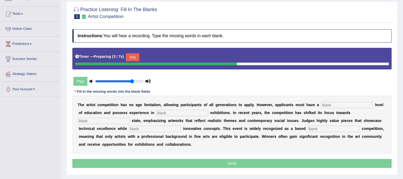
scroll to position [52, 0]
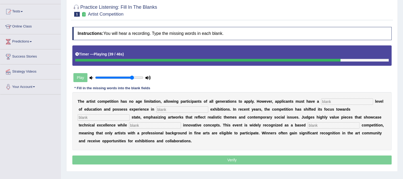
click at [292, 63] on div "Timer — Playing ( 39 / 46s )" at bounding box center [231, 56] width 319 height 20
click at [287, 59] on div at bounding box center [211, 60] width 272 height 3
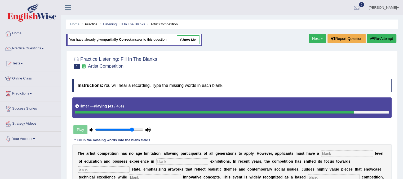
scroll to position [0, 0]
click at [385, 37] on button "Re-Attempt" at bounding box center [381, 38] width 29 height 9
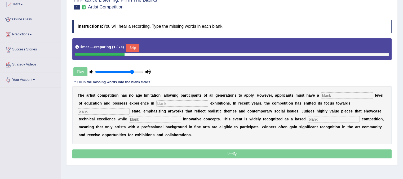
scroll to position [61, 0]
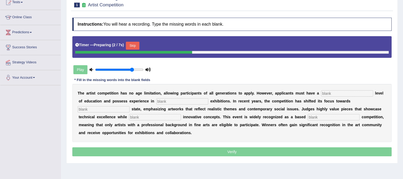
click at [134, 40] on div "Timer — Preparing ( 2 / 7s ) Skip" at bounding box center [231, 45] width 313 height 11
click at [134, 45] on button "Skip" at bounding box center [132, 46] width 13 height 8
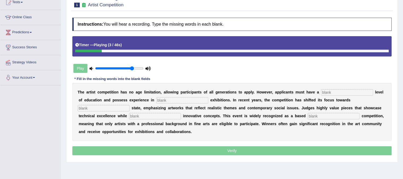
click at [334, 91] on input "text" at bounding box center [347, 92] width 52 height 6
type input "graduate"
click at [190, 101] on input "text" at bounding box center [182, 100] width 52 height 6
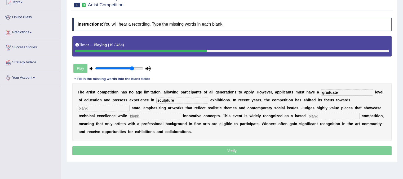
type input "sculpture"
click at [117, 109] on input "text" at bounding box center [104, 108] width 52 height 6
type input "real"
click at [318, 116] on input "text" at bounding box center [333, 116] width 52 height 6
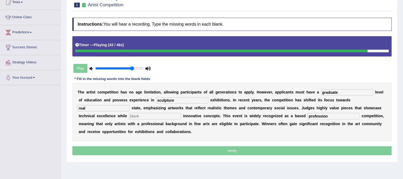
type input "profession"
click at [154, 119] on div "T h e a r t i s t c o m p e t i t i o n h a s n o a g e l i m i t a t i o n , a…" at bounding box center [231, 112] width 319 height 58
click at [152, 117] on input "text" at bounding box center [155, 116] width 52 height 6
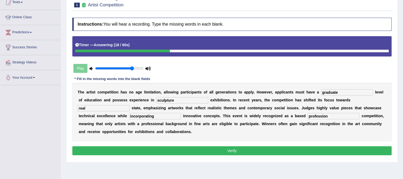
type input "incorporating"
click at [177, 102] on input "sculpture" at bounding box center [182, 100] width 52 height 6
type input "sculptures"
click at [183, 148] on button "Verify" at bounding box center [231, 151] width 319 height 9
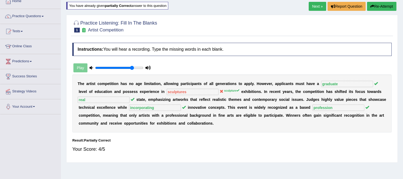
scroll to position [0, 0]
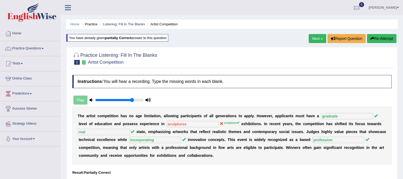
click at [322, 38] on link "Next »" at bounding box center [316, 38] width 17 height 9
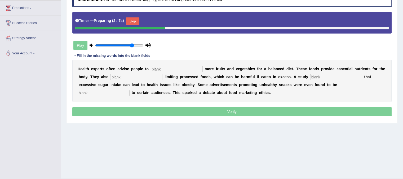
scroll to position [92, 0]
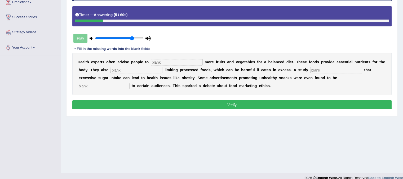
click at [194, 61] on input "text" at bounding box center [177, 62] width 52 height 6
type input "consume"
click at [123, 68] on input "text" at bounding box center [136, 70] width 52 height 6
type input "recommended"
click at [313, 71] on input "text" at bounding box center [336, 70] width 52 height 6
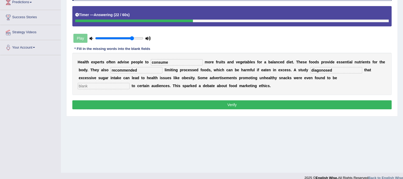
type input "diagonosed"
click at [119, 84] on input "text" at bounding box center [104, 86] width 52 height 6
type input "imfensive"
click at [203, 104] on button "Verify" at bounding box center [231, 105] width 319 height 9
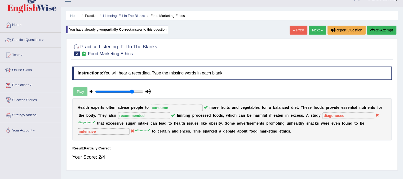
scroll to position [0, 0]
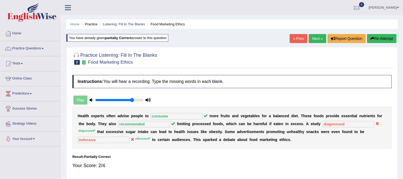
click at [311, 37] on link "Next »" at bounding box center [316, 38] width 17 height 9
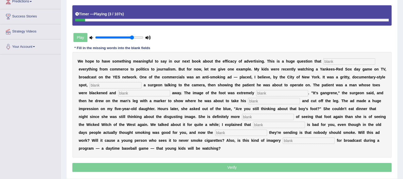
scroll to position [93, 0]
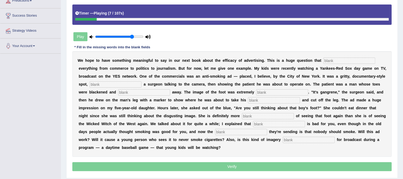
click at [327, 59] on input "text" at bounding box center [349, 61] width 52 height 6
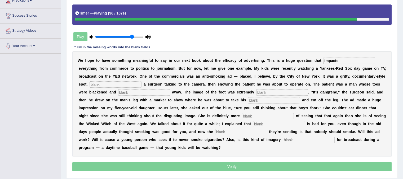
type input "impacts"
click at [295, 140] on input "text" at bounding box center [308, 140] width 52 height 6
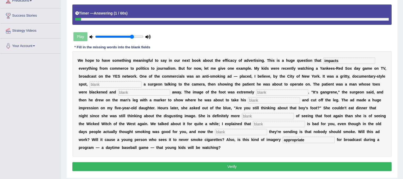
type input "appropriate"
click at [110, 83] on input "text" at bounding box center [115, 85] width 52 height 6
type input "featuring"
click at [138, 90] on input "text" at bounding box center [144, 92] width 52 height 6
type input "rotting"
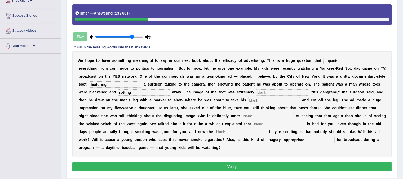
click at [280, 93] on input "text" at bounding box center [282, 92] width 52 height 6
type input "disgusting"
click at [276, 99] on input "text" at bounding box center [274, 100] width 52 height 6
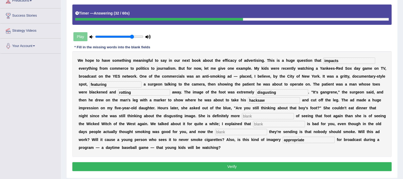
type input "hacksaw"
click at [268, 118] on input "text" at bounding box center [268, 116] width 52 height 6
type input "scared"
click at [267, 124] on input "text" at bounding box center [279, 124] width 52 height 6
type input "smoking"
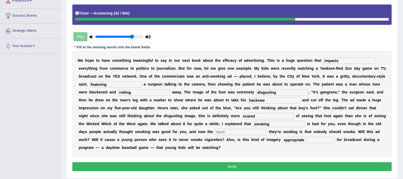
click at [241, 131] on input "text" at bounding box center [241, 132] width 52 height 6
type input "message"
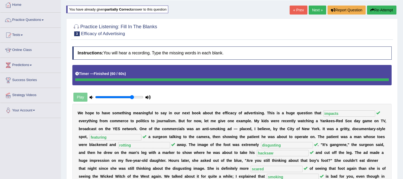
scroll to position [22, 0]
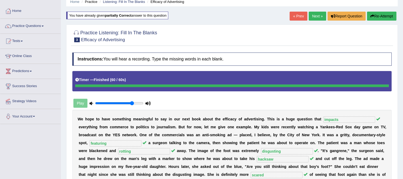
click at [315, 15] on link "Next »" at bounding box center [316, 16] width 17 height 9
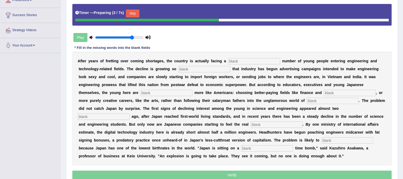
scroll to position [94, 0]
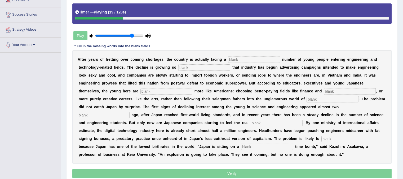
click at [202, 66] on input "text" at bounding box center [204, 68] width 52 height 6
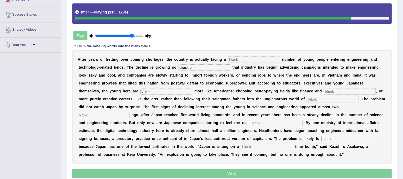
type input "drastic"
click at [249, 146] on input "text" at bounding box center [267, 147] width 52 height 6
type input "demographic"
click at [340, 131] on b "r" at bounding box center [340, 131] width 1 height 4
click at [334, 140] on input "text" at bounding box center [347, 139] width 52 height 6
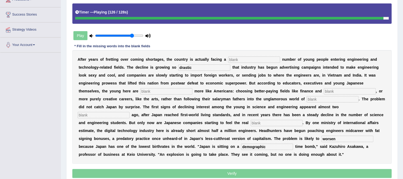
type input "worsen"
click at [241, 59] on input "text" at bounding box center [254, 60] width 52 height 6
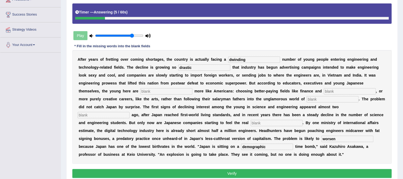
click at [240, 58] on input "dwinding" at bounding box center [254, 60] width 52 height 6
type input "dwindling"
click at [179, 92] on input "text" at bounding box center [166, 91] width 52 height 6
type input "behaving"
click at [326, 93] on input "text" at bounding box center [349, 91] width 52 height 6
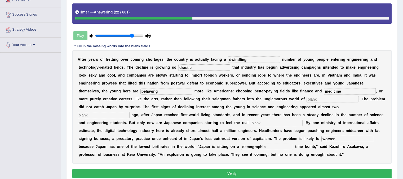
type input "medicine"
click at [330, 103] on div "A f t e r y e a r s o f f r e t t i n g o v e r c o m i n g s h o r t a g e s ,…" at bounding box center [231, 107] width 319 height 114
click at [328, 100] on input "text" at bounding box center [332, 99] width 52 height 6
type input "manufacturing"
click at [122, 112] on input "text" at bounding box center [104, 115] width 52 height 6
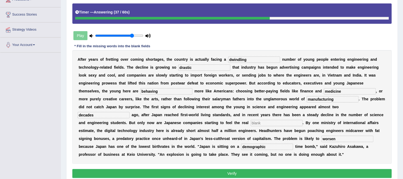
type input "decades"
click at [254, 124] on input "text" at bounding box center [276, 123] width 52 height 6
type input "pinch"
click at [187, 66] on input "drastic" at bounding box center [204, 68] width 52 height 6
type input "drastic"
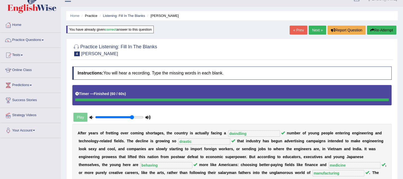
scroll to position [0, 0]
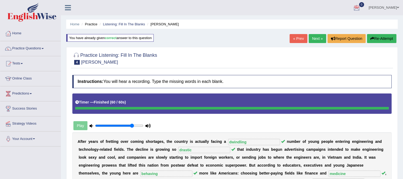
click at [320, 38] on link "Next »" at bounding box center [316, 38] width 17 height 9
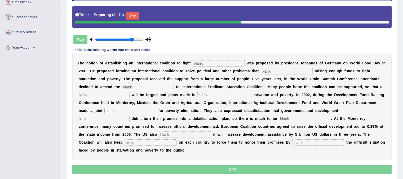
scroll to position [92, 0]
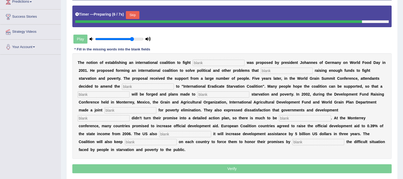
drag, startPoint x: 394, startPoint y: 123, endPoint x: 395, endPoint y: 136, distance: 12.7
click at [395, 136] on div "Practice Listening: Fill In The Blanks 5 International Coalition Instructions: …" at bounding box center [231, 70] width 331 height 222
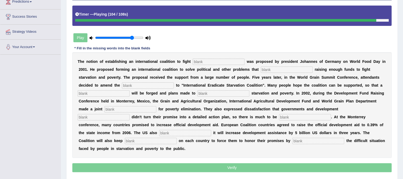
click at [302, 138] on input "text" at bounding box center [318, 141] width 52 height 6
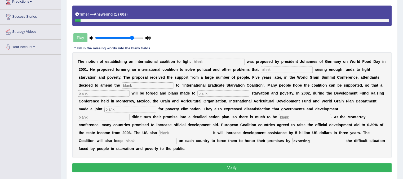
type input "exposing"
click at [215, 60] on input "text" at bounding box center [218, 62] width 52 height 6
type input "[MEDICAL_DATA]"
click at [272, 67] on input "text" at bounding box center [286, 70] width 52 height 6
type input "o"
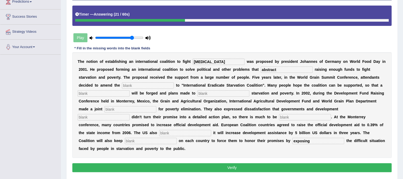
type input "abstract"
click at [149, 86] on input "text" at bounding box center [148, 86] width 52 height 6
type input "manifestor"
click at [115, 91] on input "text" at bounding box center [104, 94] width 52 height 6
type input "resolution"
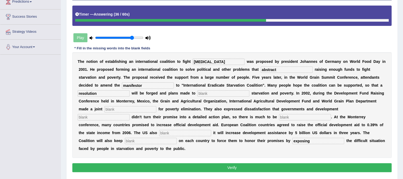
click at [205, 93] on input "text" at bounding box center [223, 94] width 52 height 6
type input "eliminate"
click at [132, 110] on input "text" at bounding box center [130, 109] width 52 height 6
type input "appeal"
click at [115, 118] on input "text" at bounding box center [104, 117] width 52 height 6
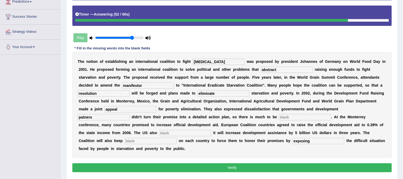
type input "patners"
click at [303, 115] on input "text" at bounding box center [305, 117] width 52 height 6
type input "desired"
click at [203, 130] on input "text" at bounding box center [185, 133] width 52 height 6
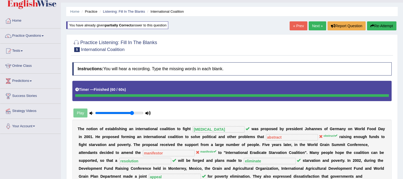
scroll to position [0, 0]
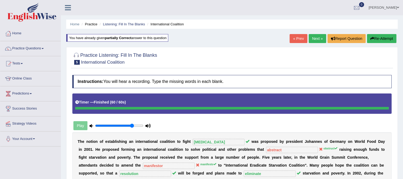
click at [379, 40] on button "Re-Attempt" at bounding box center [381, 38] width 29 height 9
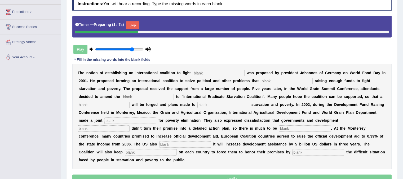
scroll to position [94, 0]
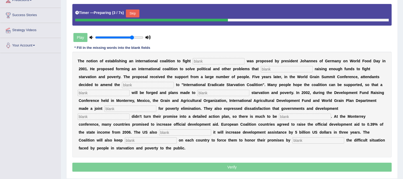
click at [209, 61] on input "text" at bounding box center [218, 61] width 52 height 6
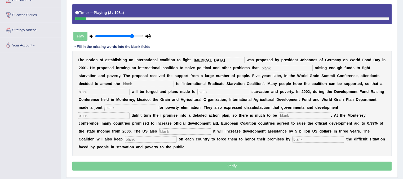
type input "[MEDICAL_DATA]"
click at [271, 69] on input "text" at bounding box center [286, 68] width 52 height 6
type input "obstruct"
click at [161, 81] on input "text" at bounding box center [148, 84] width 52 height 6
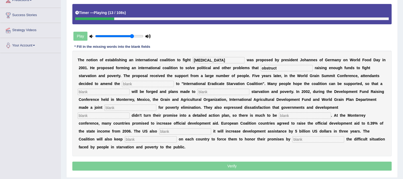
click at [155, 81] on input "text" at bounding box center [148, 84] width 52 height 6
click at [155, 83] on input "text" at bounding box center [148, 84] width 52 height 6
type input "manifesto"
click at [100, 91] on input "text" at bounding box center [104, 92] width 52 height 6
type input "resolution"
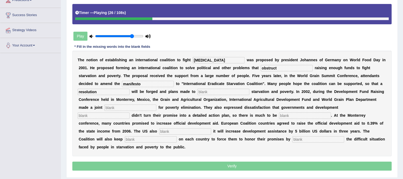
click at [207, 91] on input "text" at bounding box center [223, 92] width 52 height 6
type input "eliminate"
click at [118, 107] on input "text" at bounding box center [130, 108] width 52 height 6
type input "appeal"
click at [119, 116] on input "text" at bounding box center [104, 116] width 52 height 6
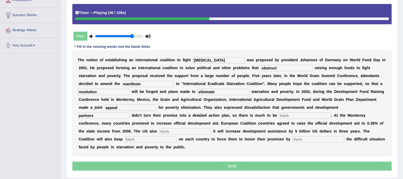
type input "partners"
click at [291, 115] on input "text" at bounding box center [305, 116] width 52 height 6
type input "desired"
click at [179, 129] on input "text" at bounding box center [185, 132] width 52 height 6
type input "announced"
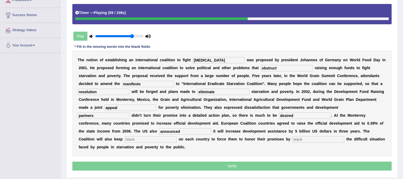
click at [152, 142] on div "T h e n o t i o n o f e s t a b l i s h i n g a n i n t e r n a t i o n a l c o…" at bounding box center [231, 104] width 319 height 106
click at [146, 138] on input "text" at bounding box center [151, 140] width 52 height 6
type input "pressure"
click at [303, 141] on input "text" at bounding box center [318, 140] width 52 height 6
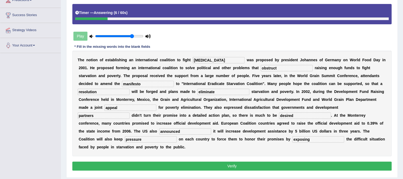
type input "exposing"
click at [232, 167] on button "Verify" at bounding box center [231, 166] width 319 height 9
